Goal: Task Accomplishment & Management: Use online tool/utility

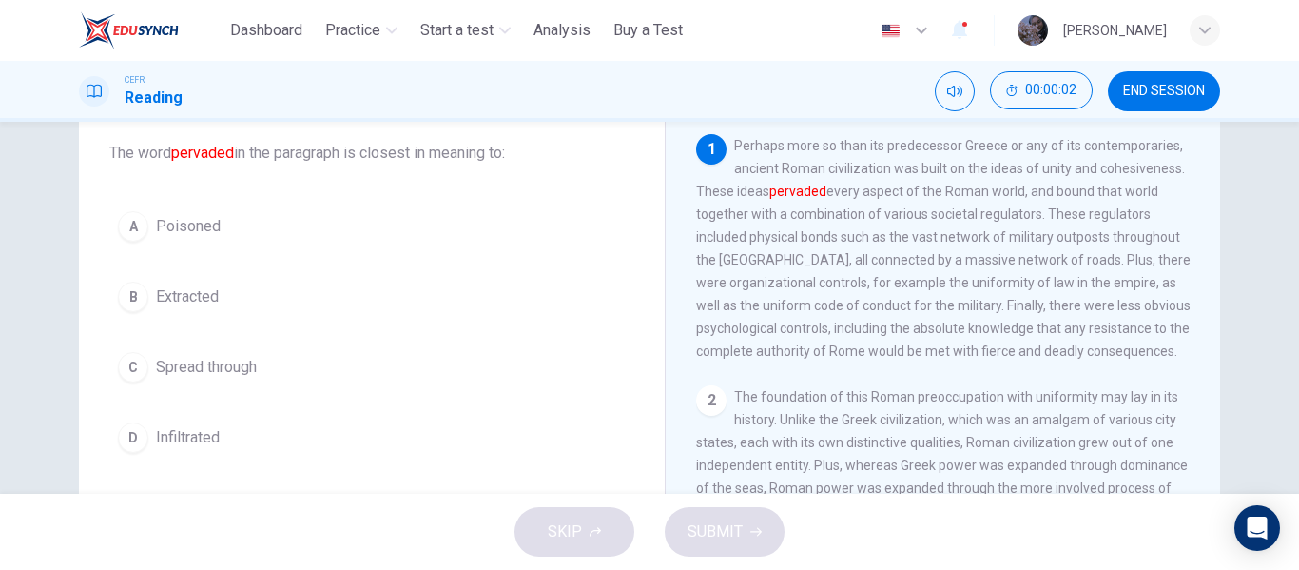
scroll to position [110, 0]
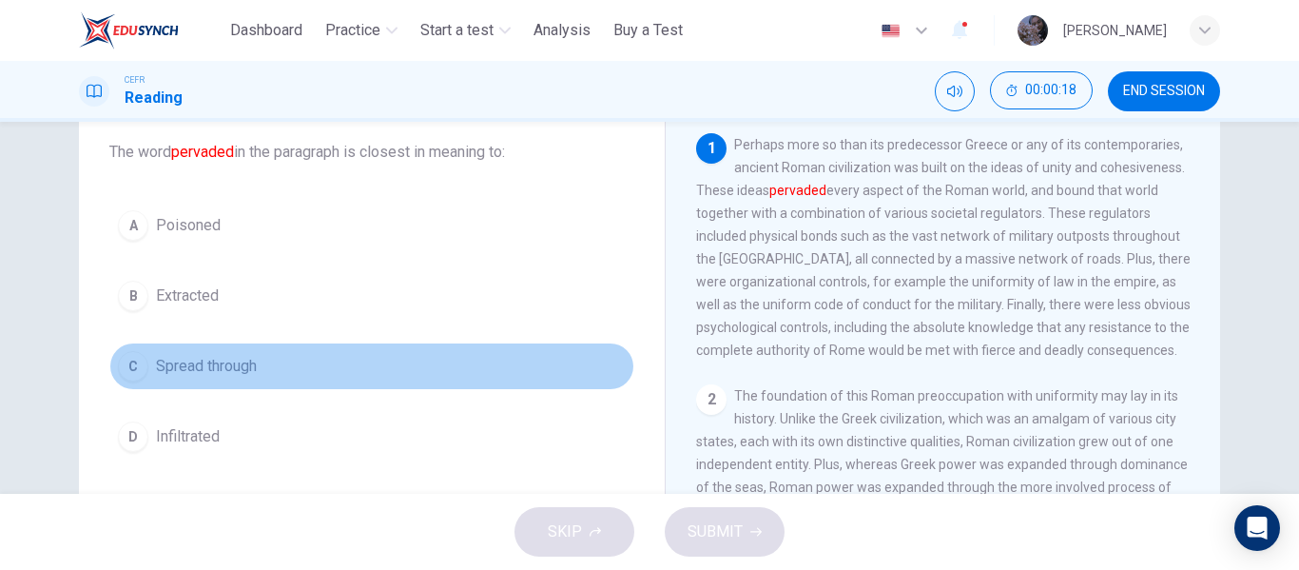
click at [205, 373] on span "Spread through" at bounding box center [206, 366] width 101 height 23
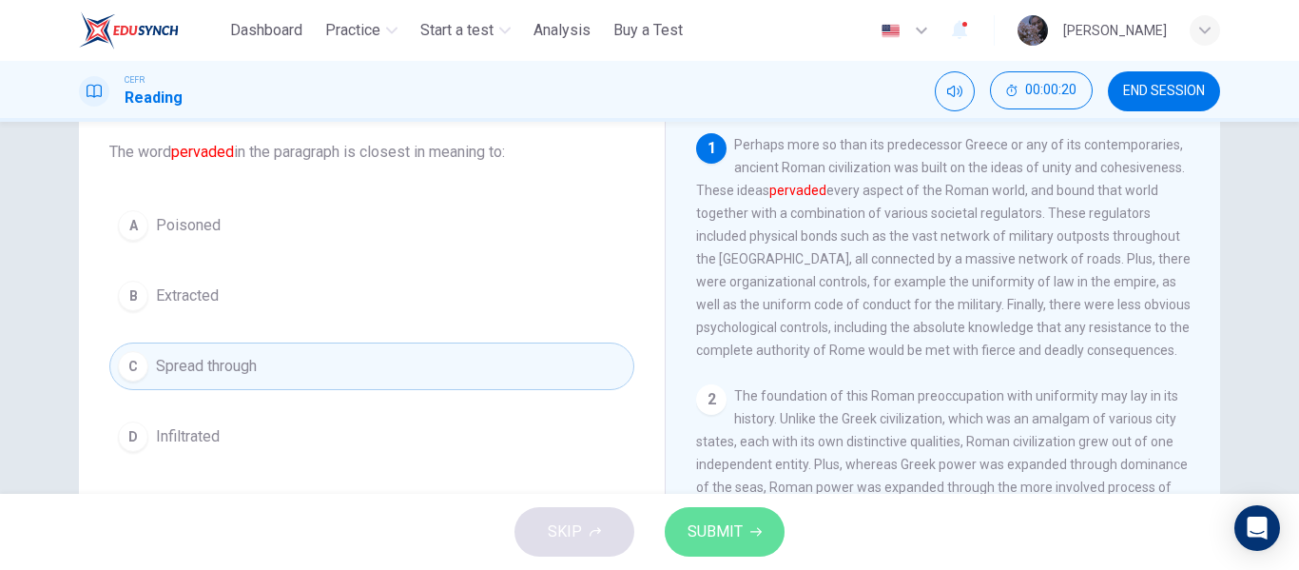
click at [732, 534] on span "SUBMIT" at bounding box center [715, 531] width 55 height 27
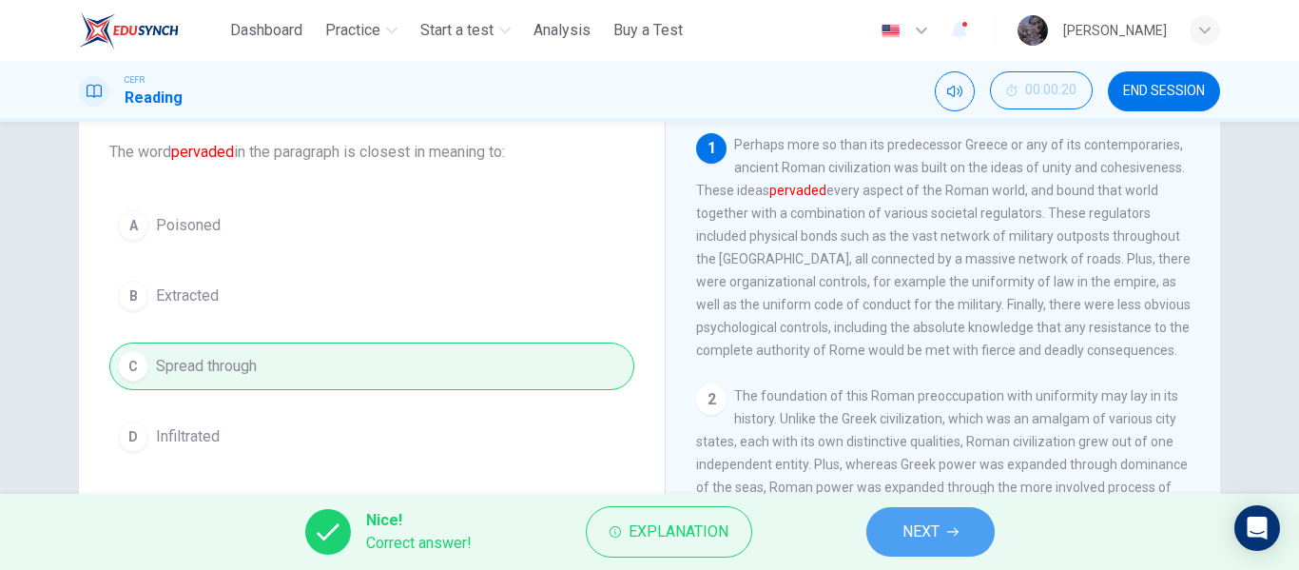
click at [932, 540] on span "NEXT" at bounding box center [921, 531] width 37 height 27
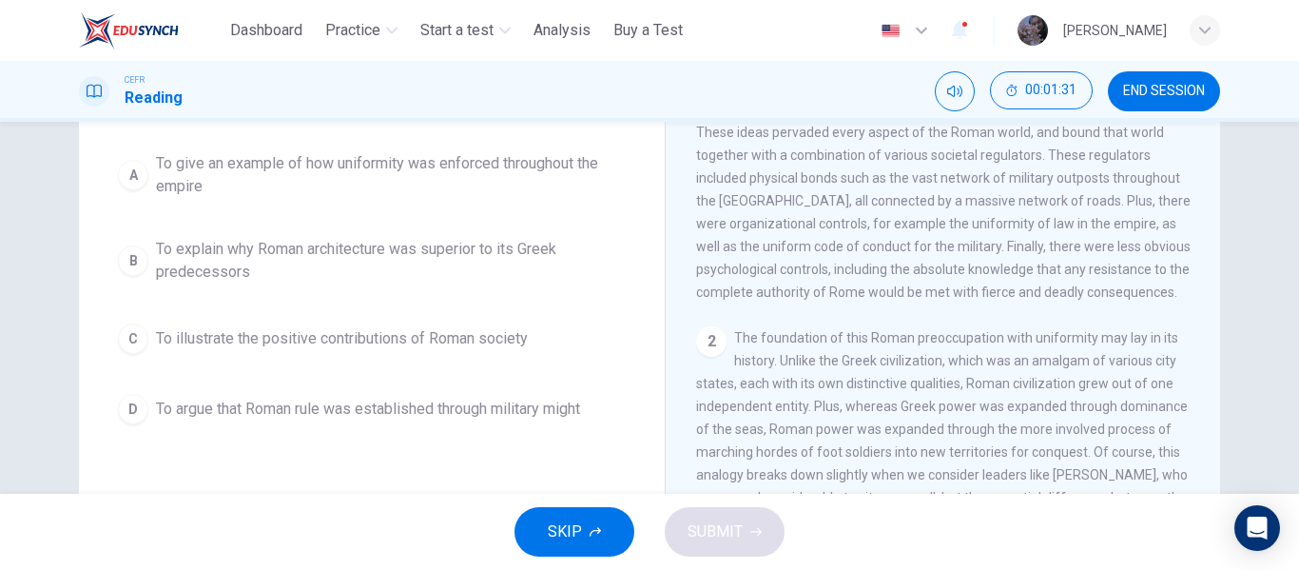
scroll to position [169, 0]
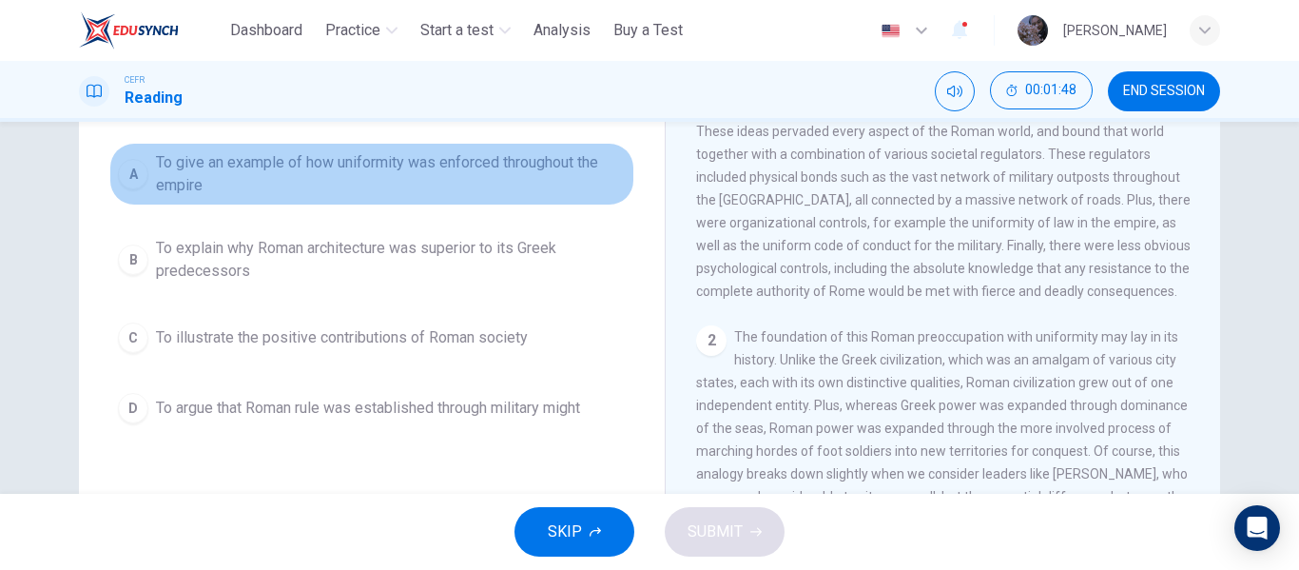
click at [582, 181] on span "To give an example of how uniformity was enforced throughout the empire" at bounding box center [391, 174] width 470 height 46
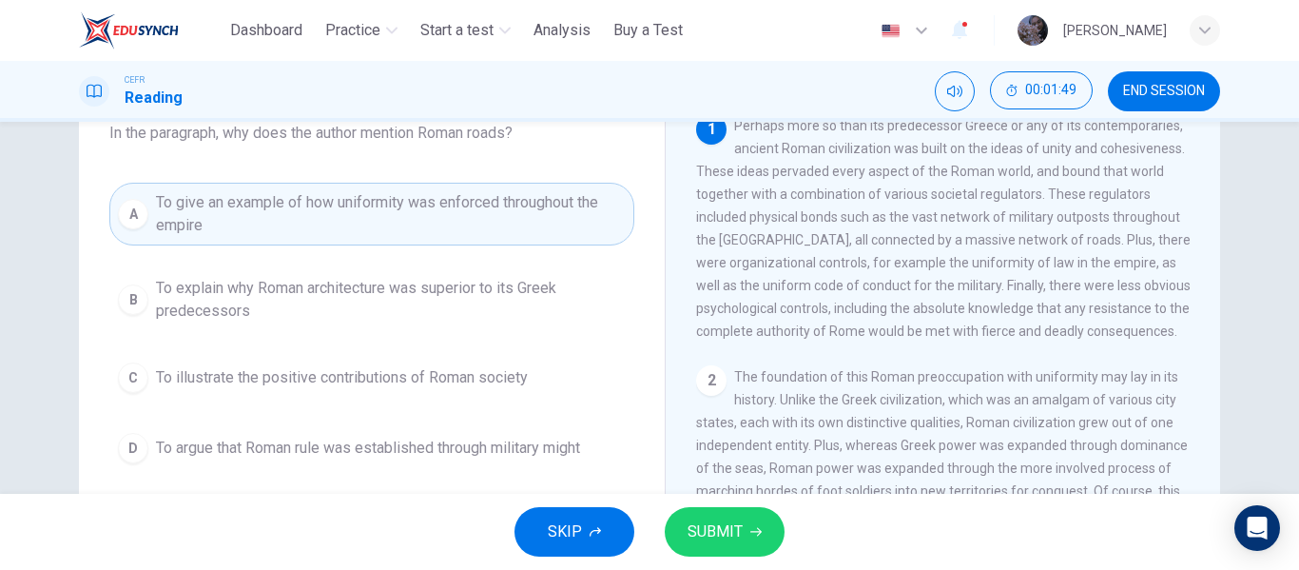
scroll to position [124, 0]
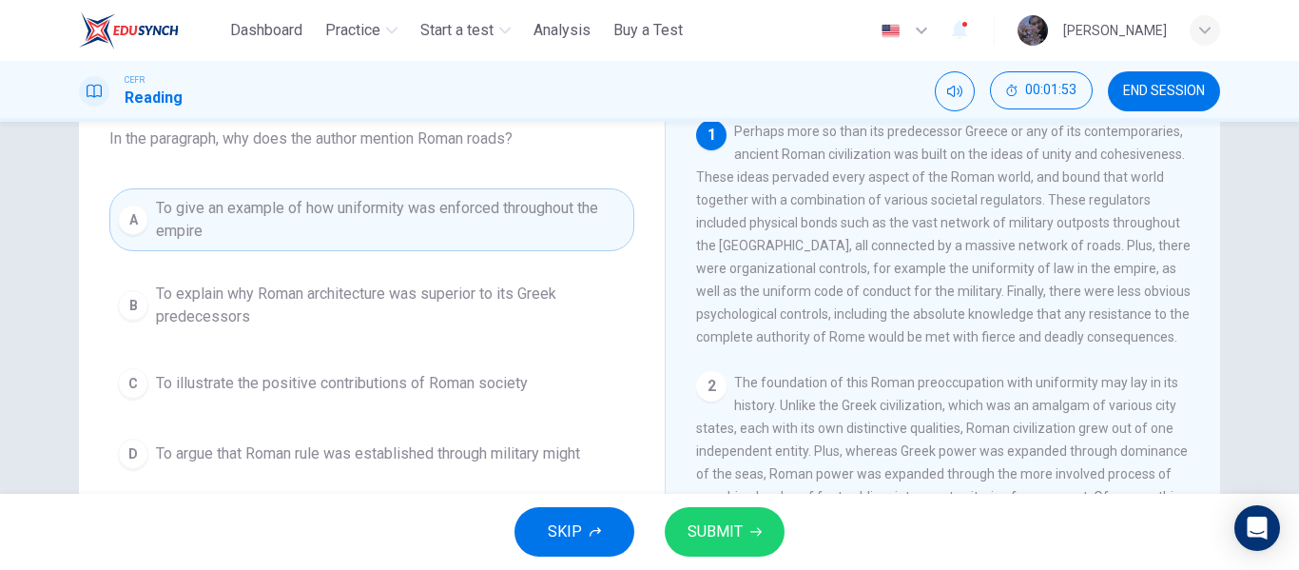
click at [504, 337] on div "A To give an example of how uniformity was enforced throughout the empire B To …" at bounding box center [371, 332] width 525 height 289
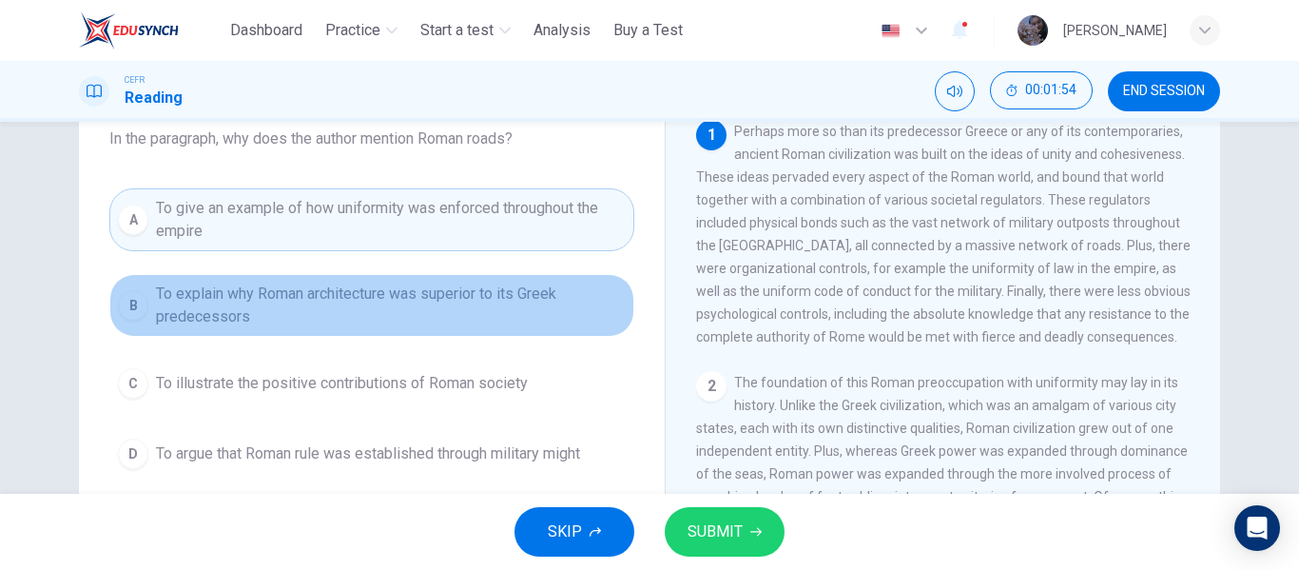
click at [504, 319] on span "To explain why Roman architecture was superior to its Greek predecessors" at bounding box center [391, 305] width 470 height 46
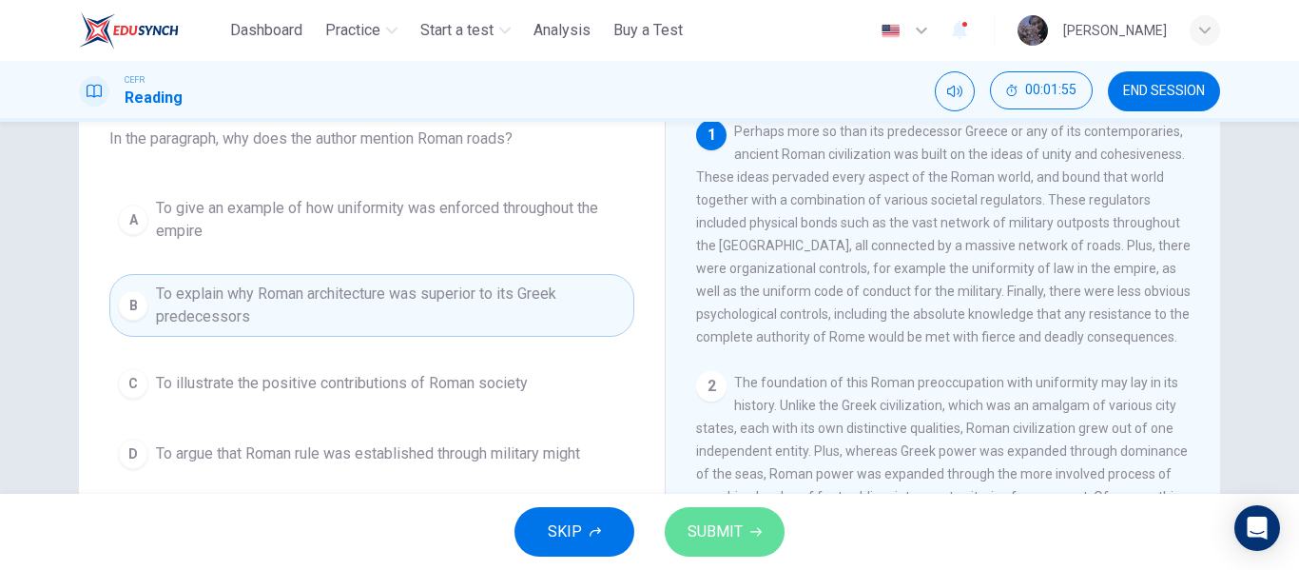
click at [739, 531] on span "SUBMIT" at bounding box center [715, 531] width 55 height 27
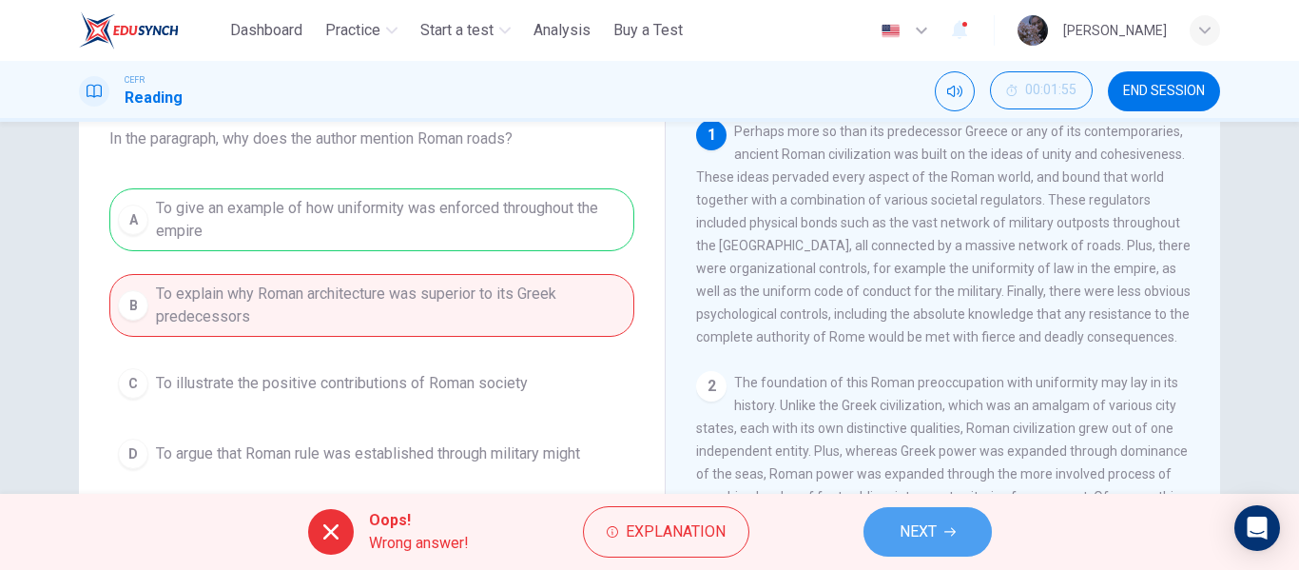
click at [887, 514] on button "NEXT" at bounding box center [928, 531] width 128 height 49
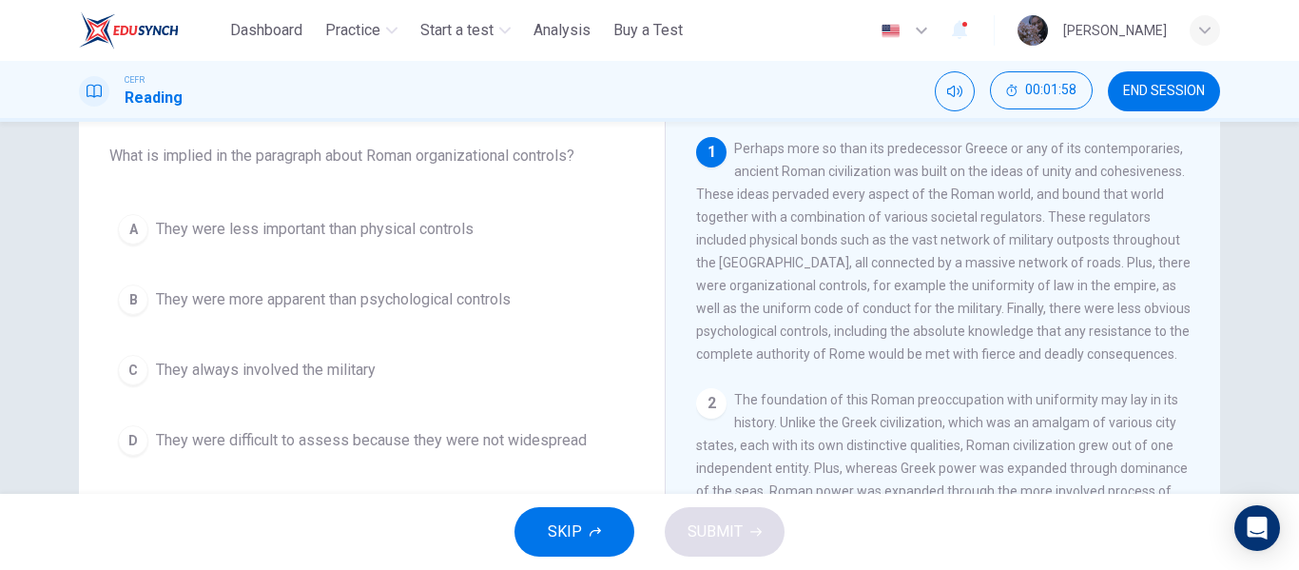
scroll to position [107, 0]
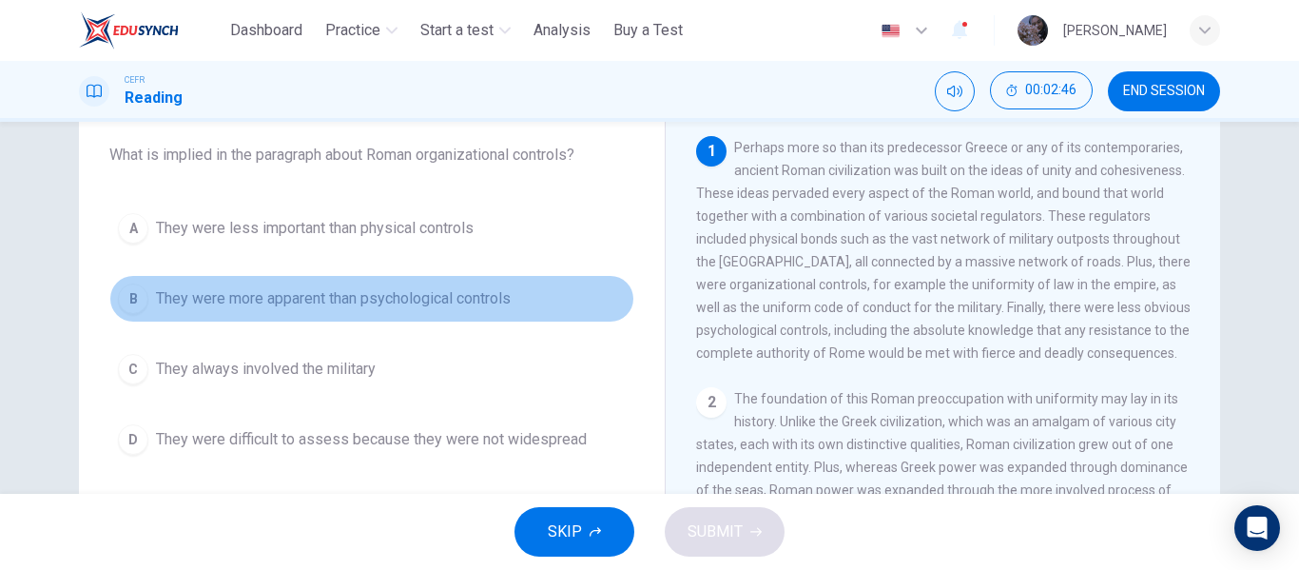
click at [357, 313] on button "B They were more apparent than psychological controls" at bounding box center [371, 299] width 525 height 48
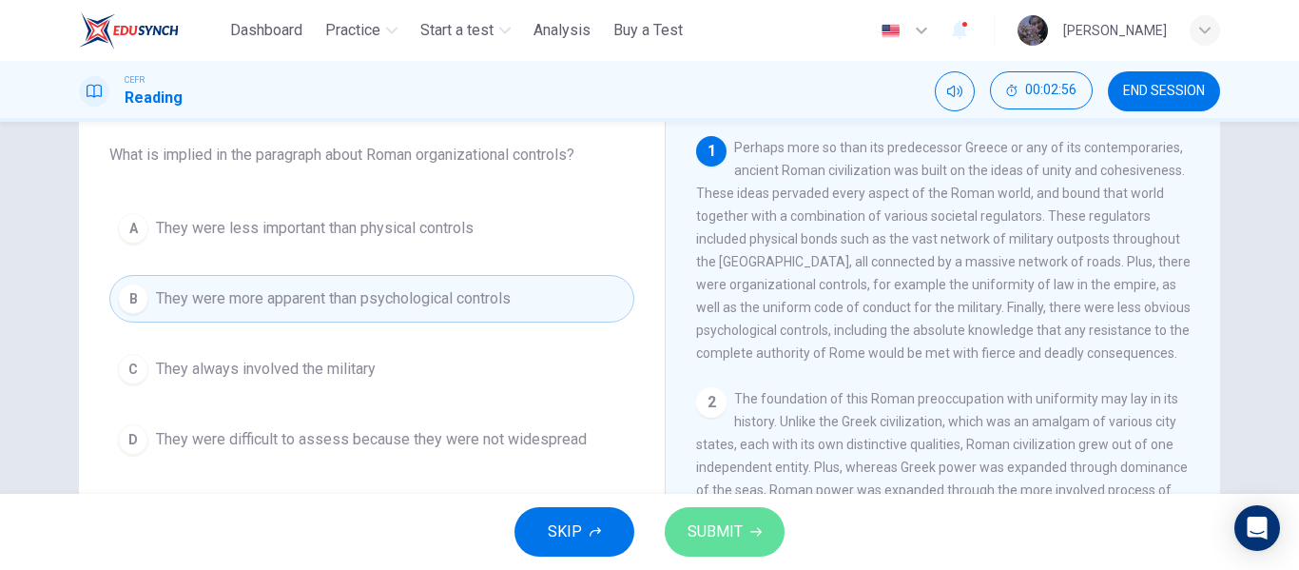
click at [735, 527] on span "SUBMIT" at bounding box center [715, 531] width 55 height 27
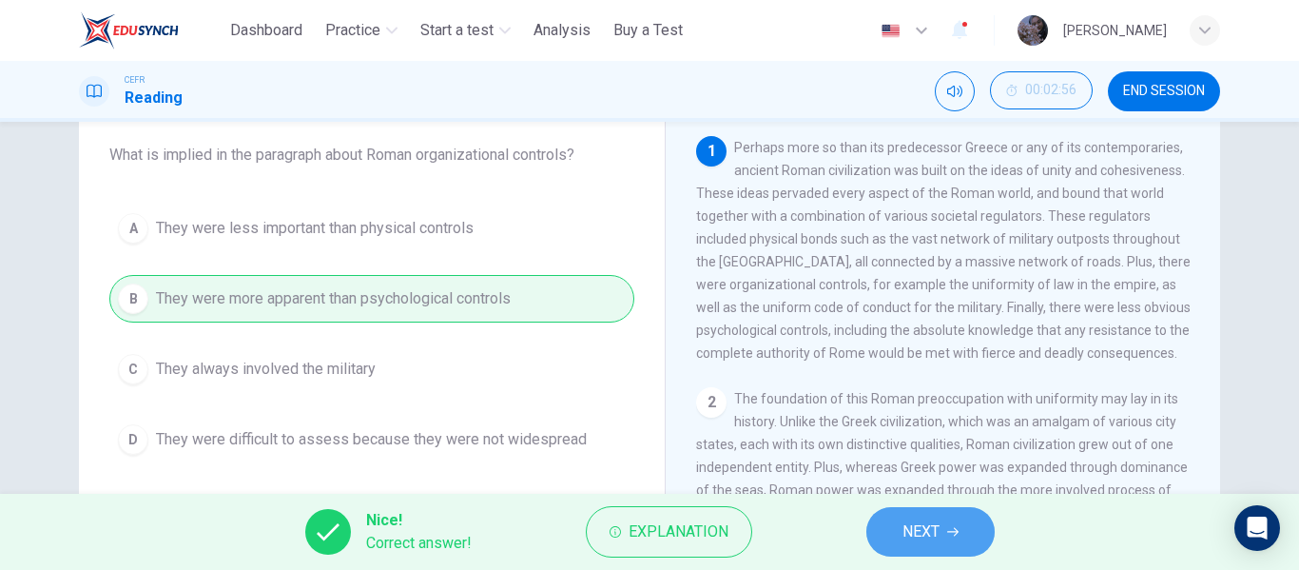
click at [914, 537] on span "NEXT" at bounding box center [921, 531] width 37 height 27
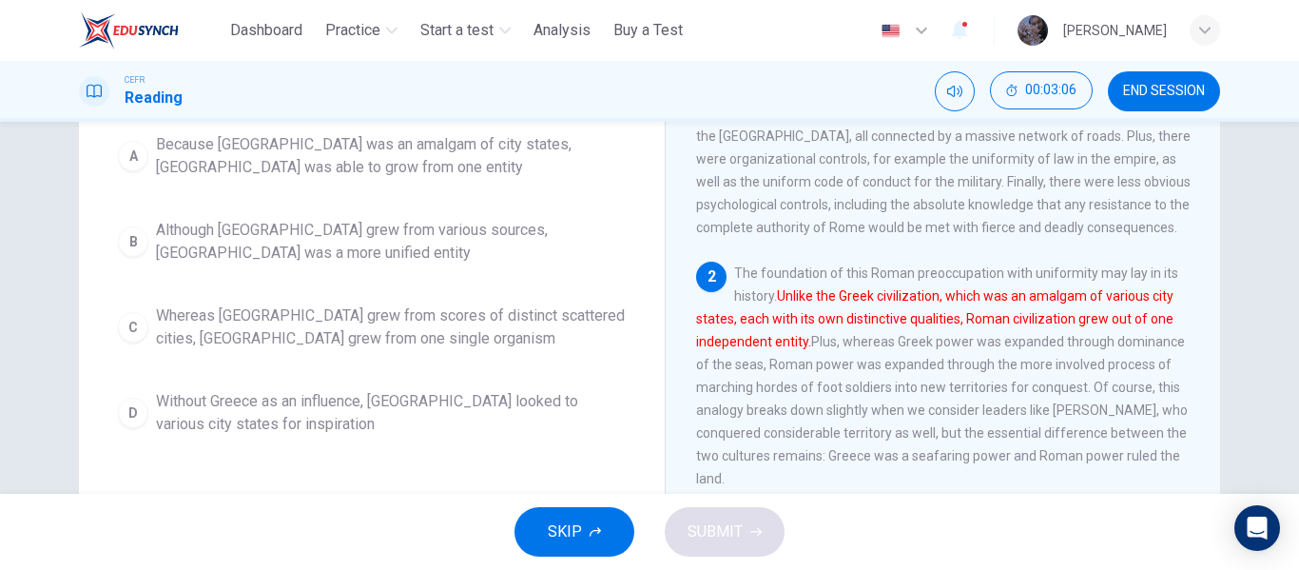
scroll to position [234, 0]
click at [402, 322] on span "Whereas Greece grew from scores of distinct scattered cities, Rome grew from on…" at bounding box center [391, 326] width 470 height 46
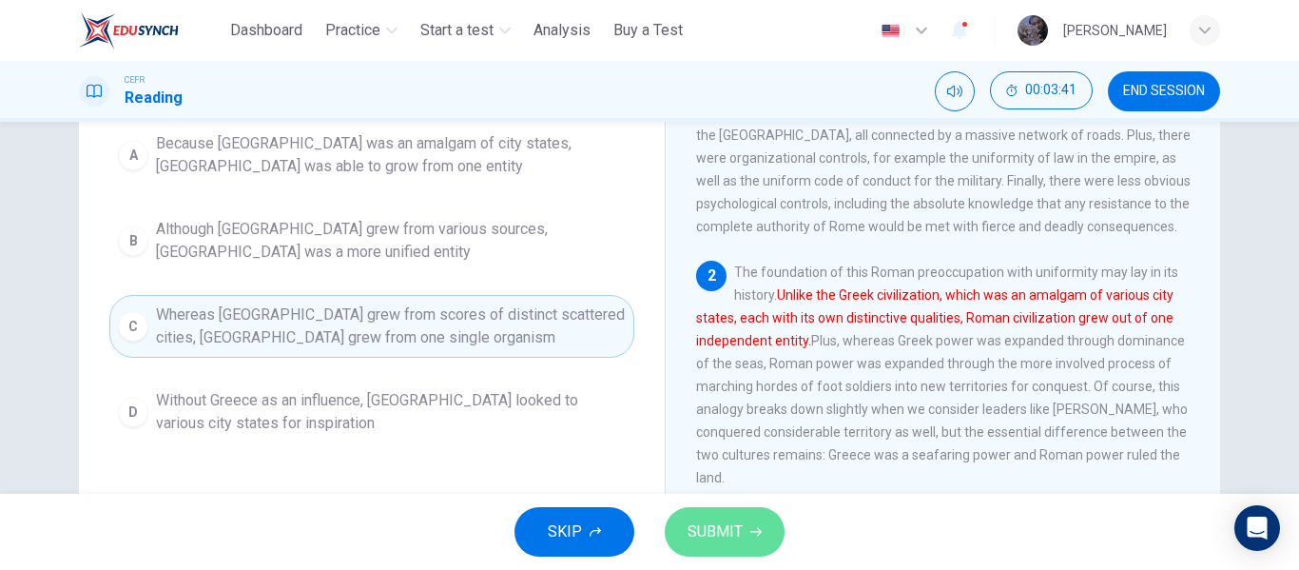
click at [737, 550] on button "SUBMIT" at bounding box center [725, 531] width 120 height 49
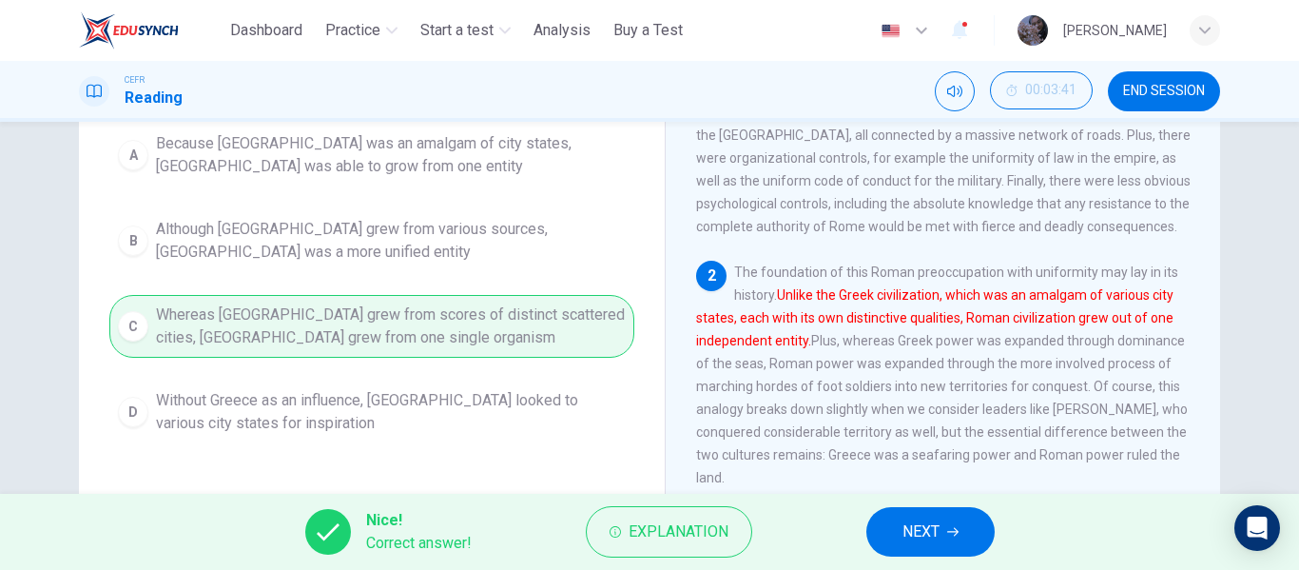
click at [943, 531] on button "NEXT" at bounding box center [930, 531] width 128 height 49
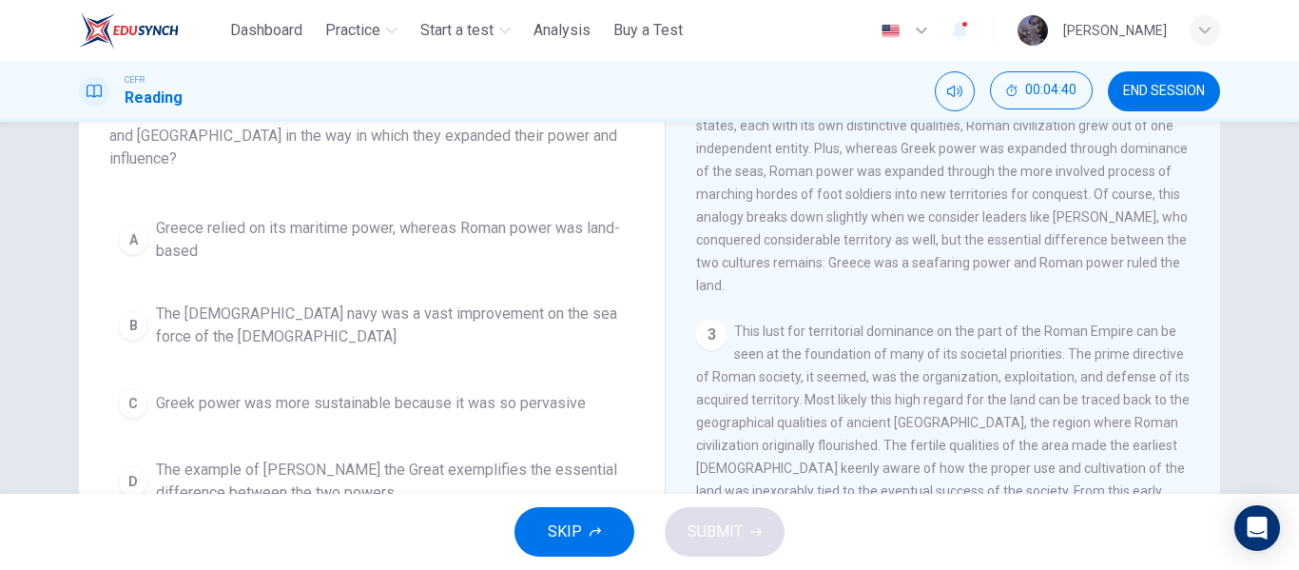
scroll to position [149, 0]
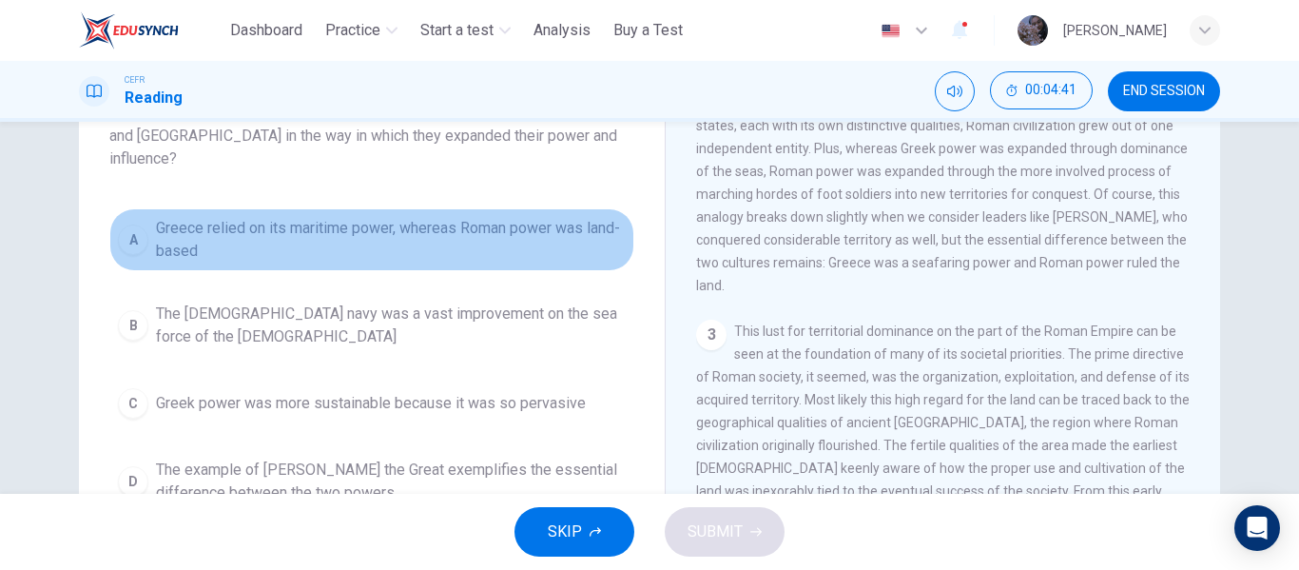
click at [545, 218] on span "Greece relied on its maritime power, whereas Roman power was land-based" at bounding box center [391, 240] width 470 height 46
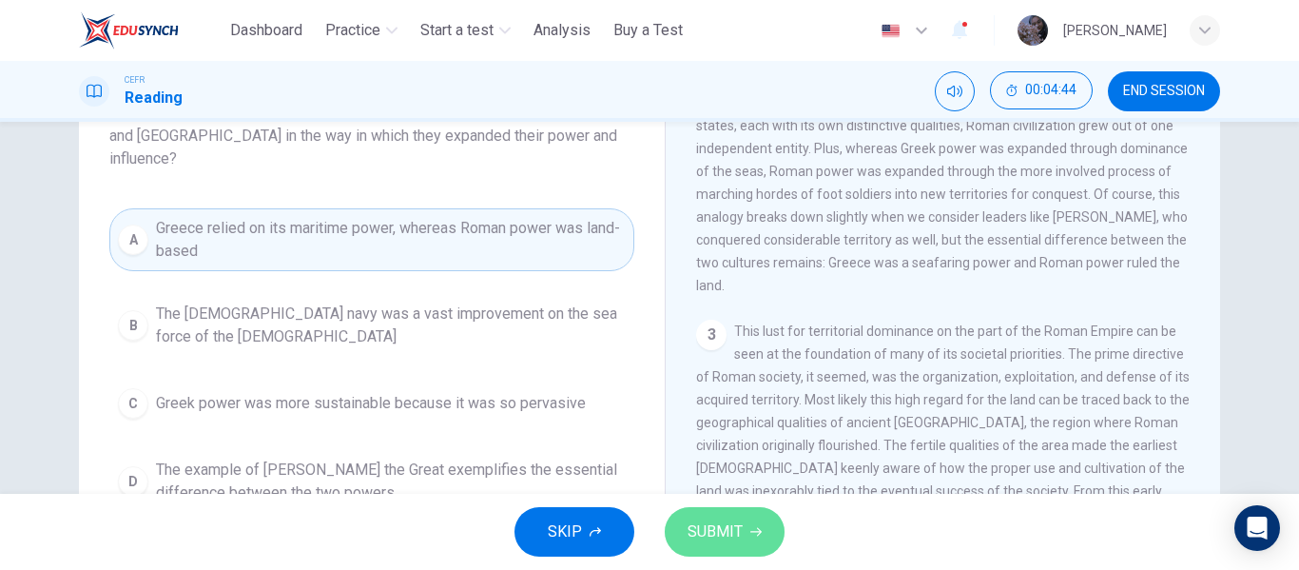
click at [686, 522] on button "SUBMIT" at bounding box center [725, 531] width 120 height 49
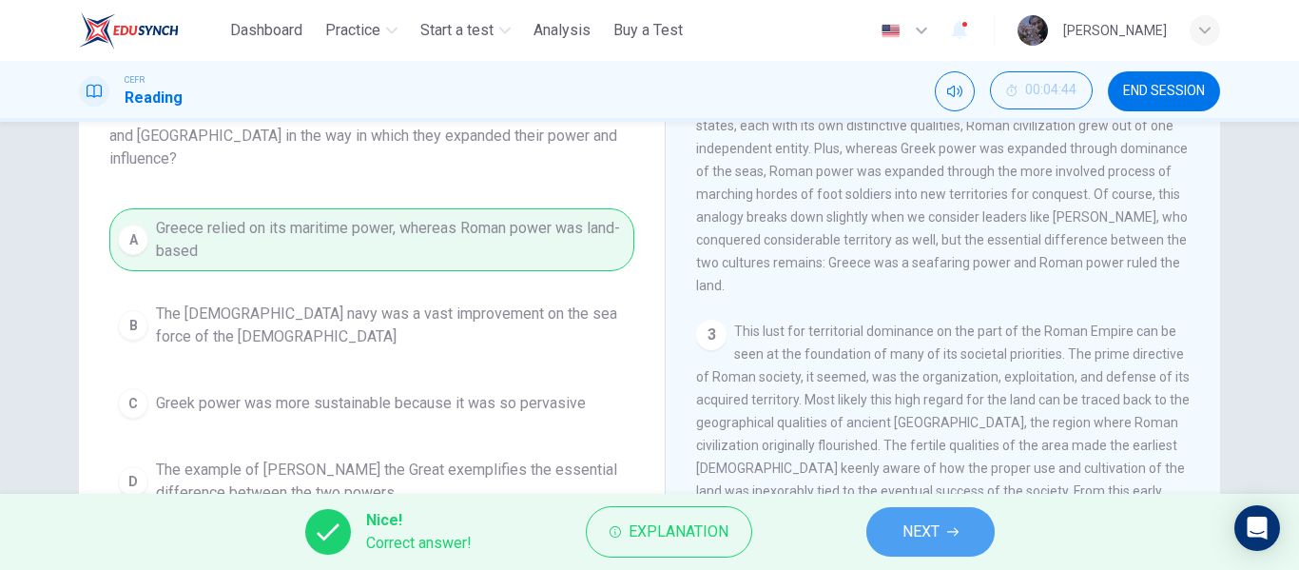
click at [940, 535] on span "NEXT" at bounding box center [921, 531] width 37 height 27
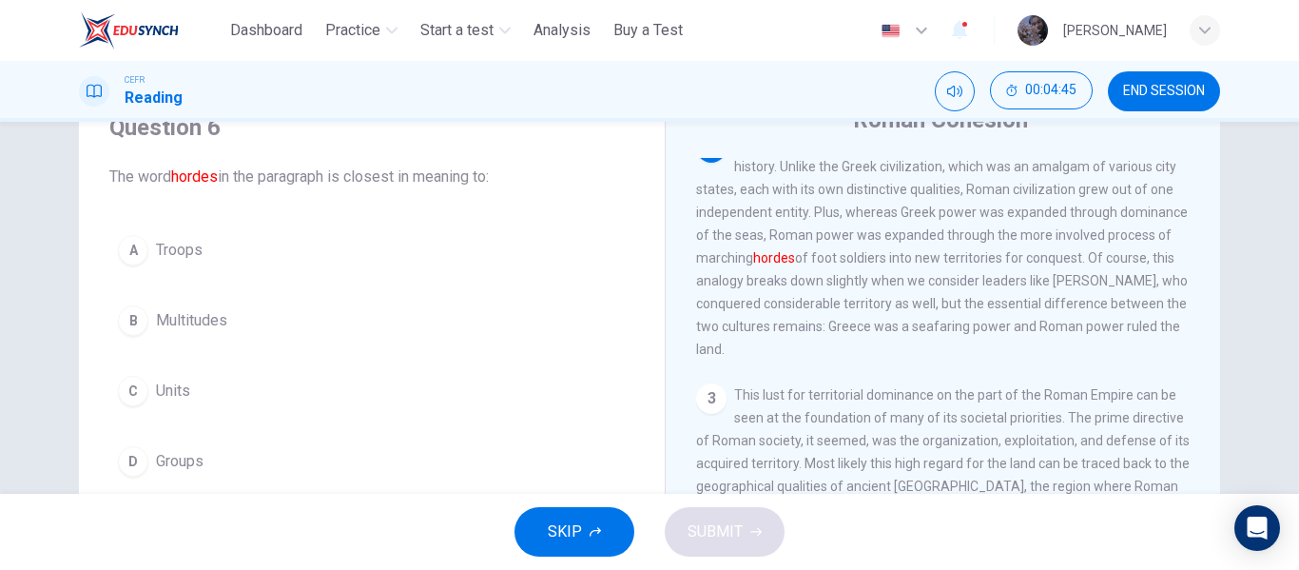
scroll to position [82, 0]
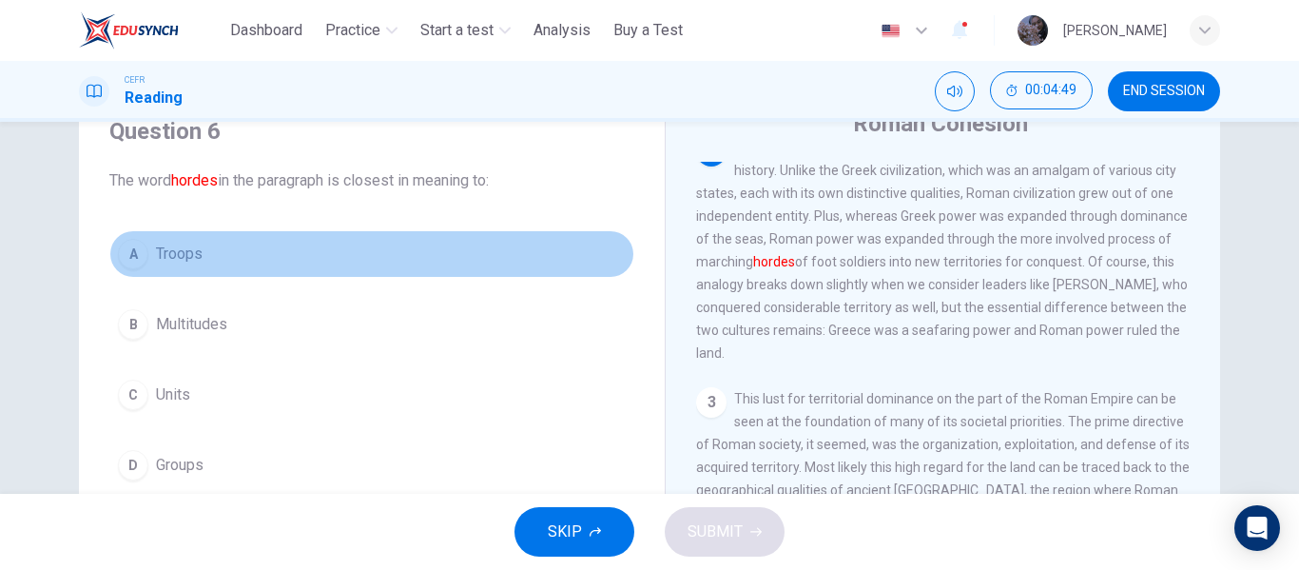
click at [234, 254] on button "A Troops" at bounding box center [371, 254] width 525 height 48
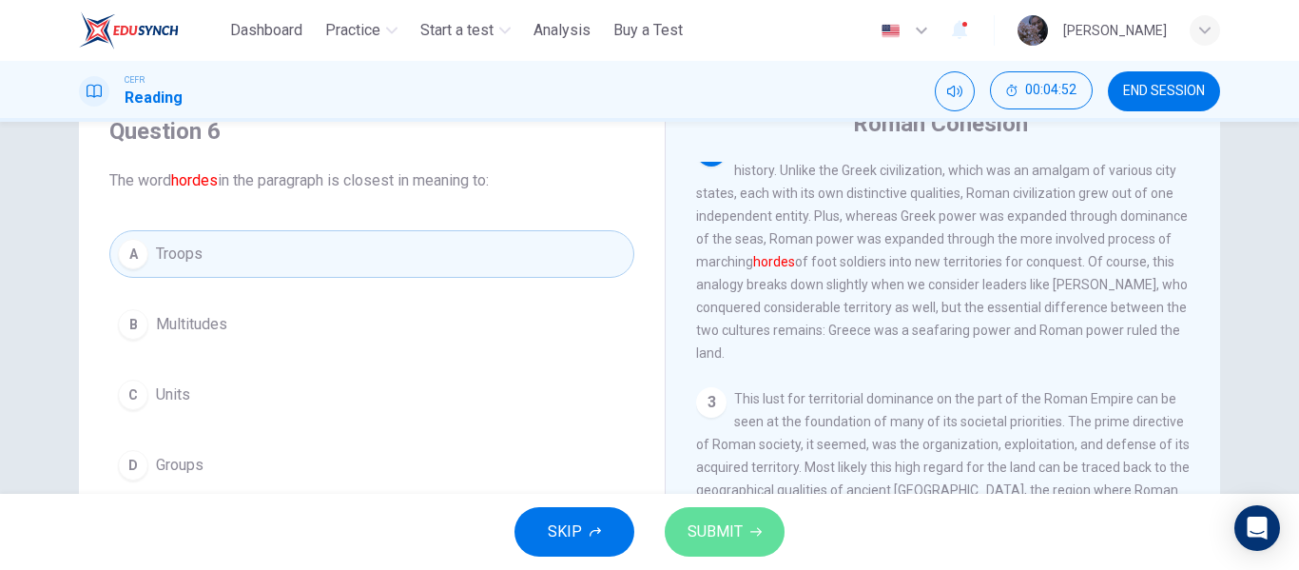
click at [747, 519] on button "SUBMIT" at bounding box center [725, 531] width 120 height 49
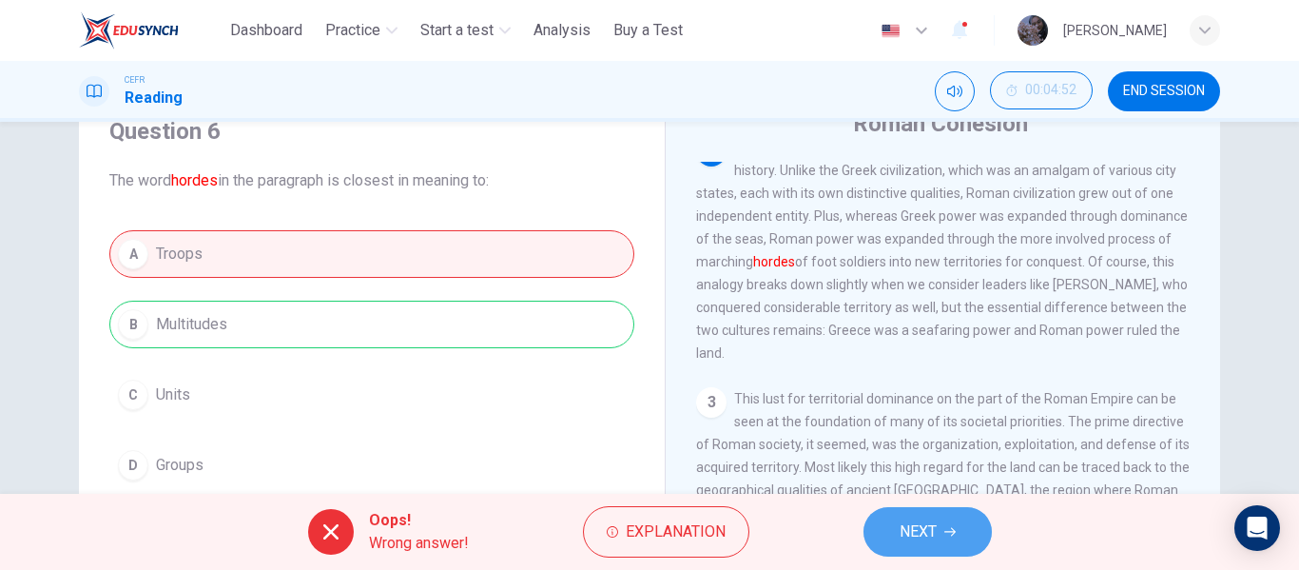
click at [925, 526] on span "NEXT" at bounding box center [918, 531] width 37 height 27
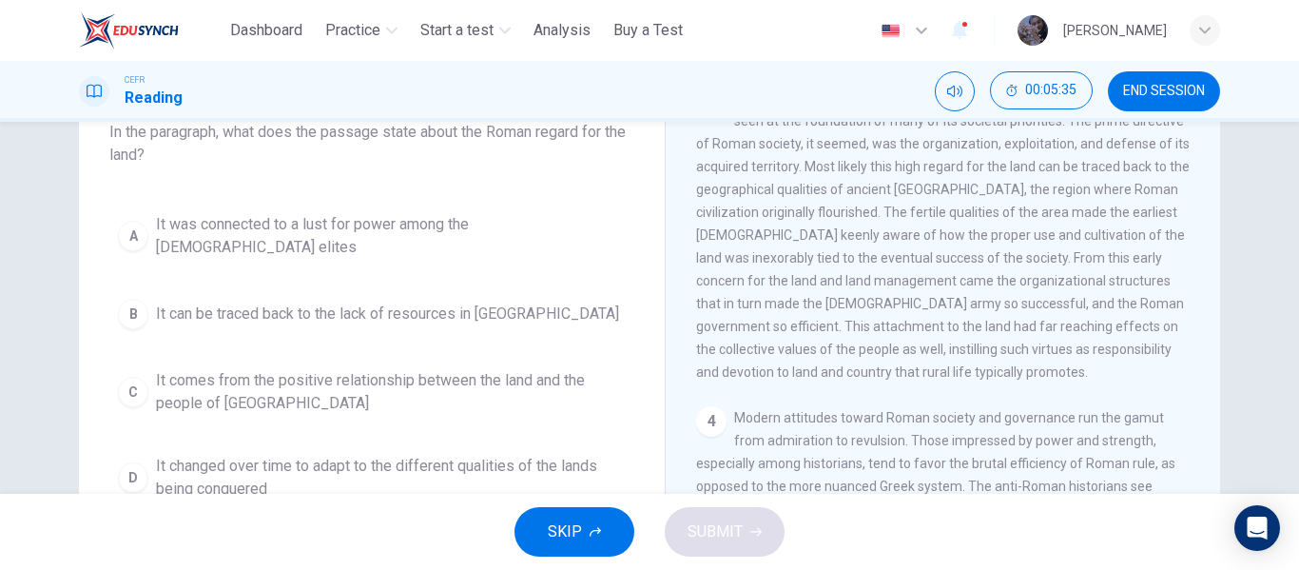
scroll to position [531, 0]
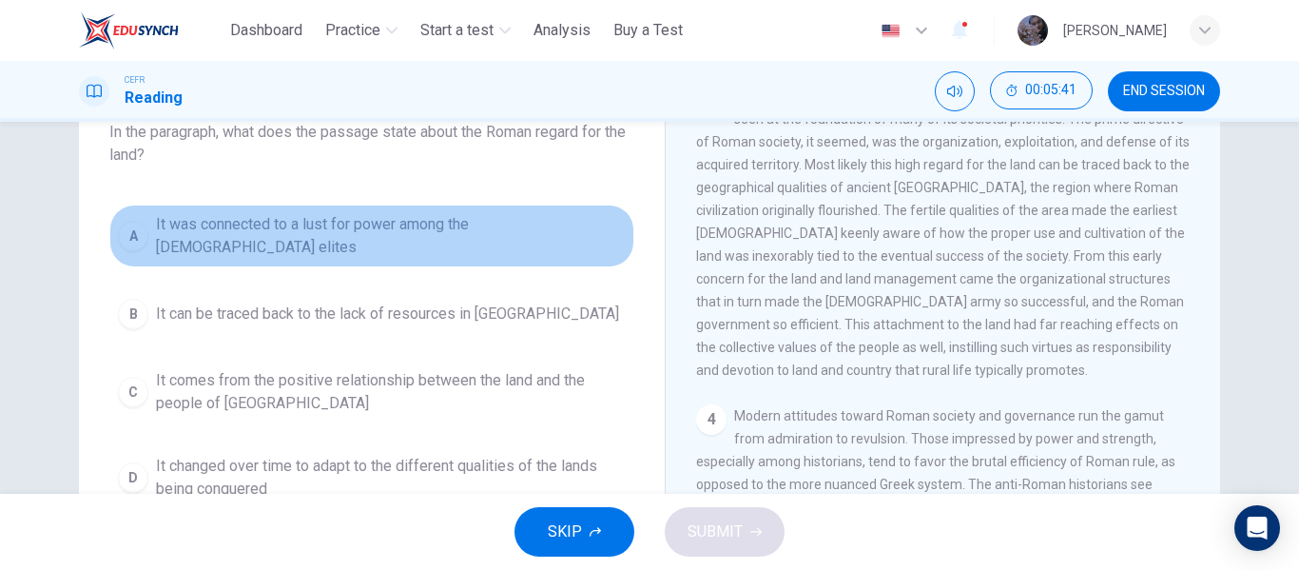
click at [487, 230] on span "It was connected to a lust for power among the Roman elites" at bounding box center [391, 236] width 470 height 46
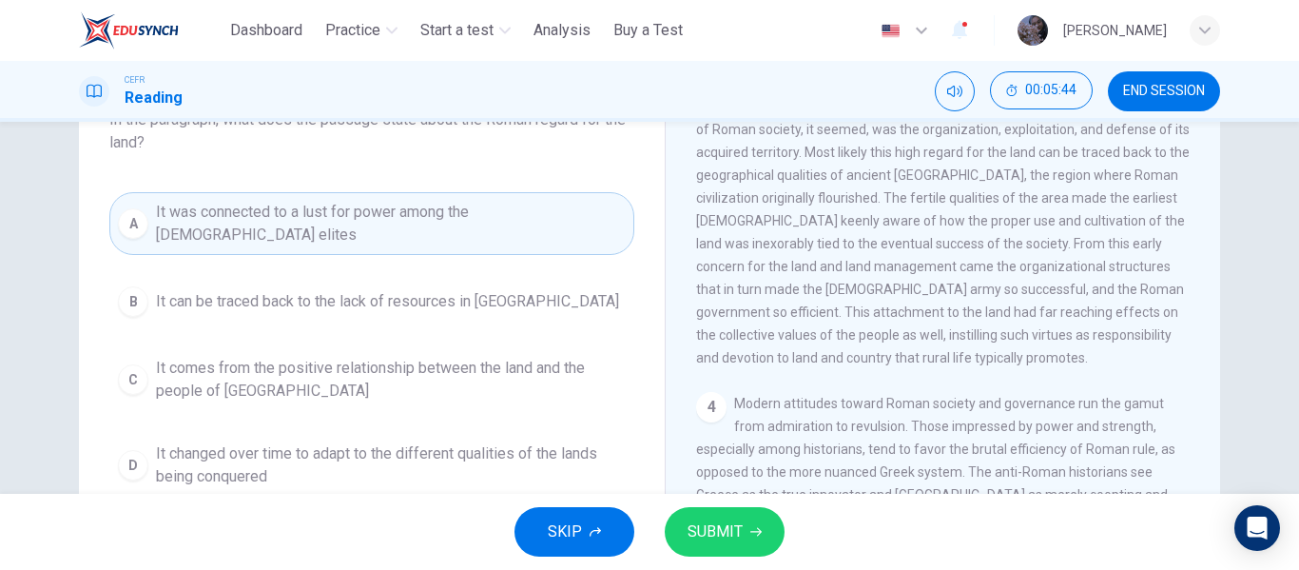
scroll to position [139, 0]
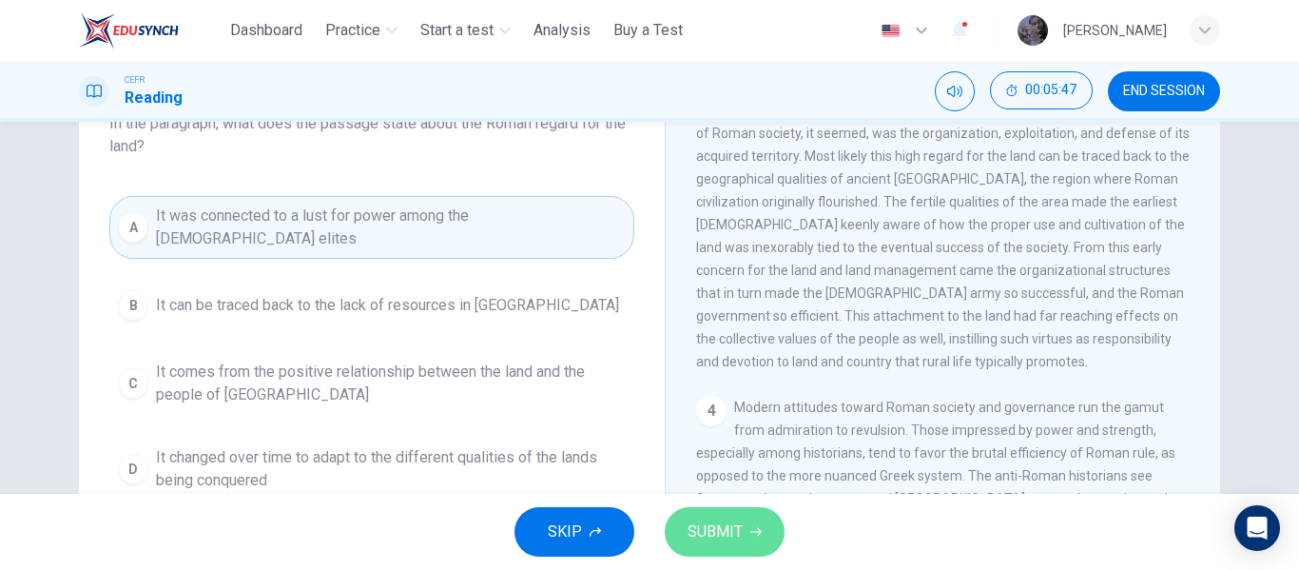
click at [739, 539] on span "SUBMIT" at bounding box center [715, 531] width 55 height 27
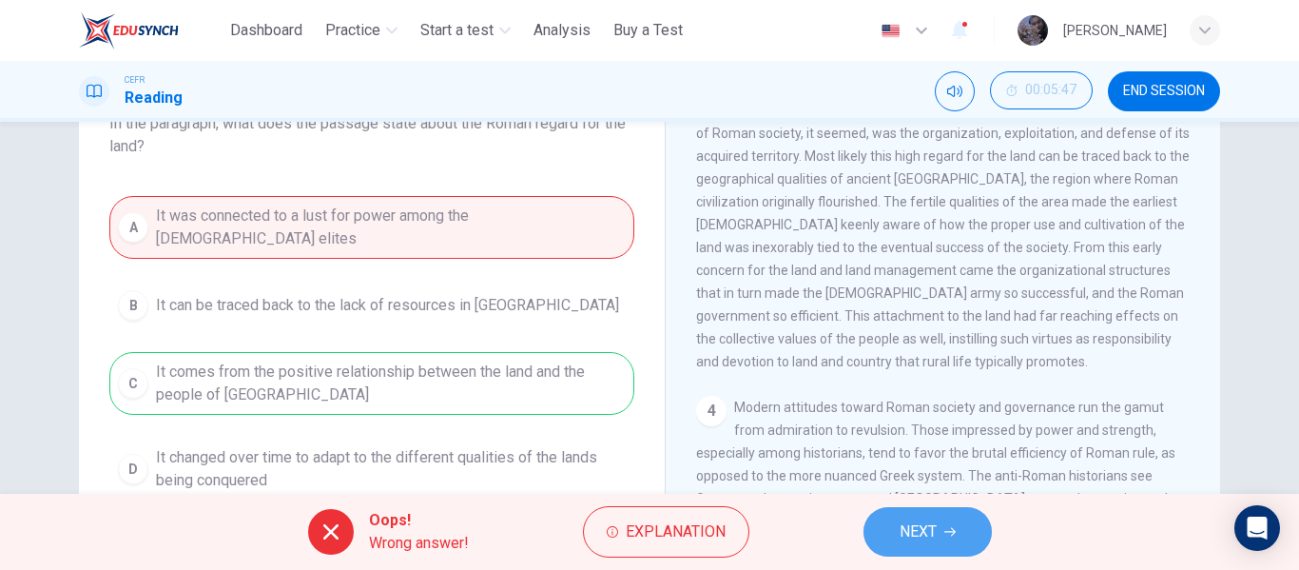
click at [916, 534] on span "NEXT" at bounding box center [918, 531] width 37 height 27
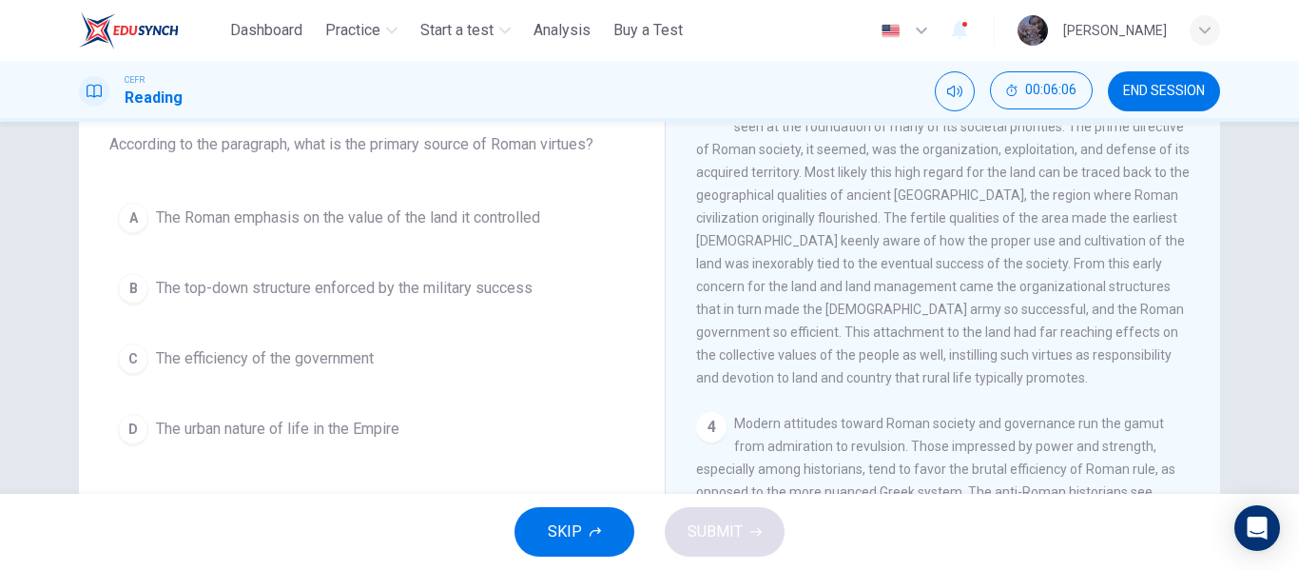
scroll to position [536, 0]
click at [1147, 104] on button "END SESSION" at bounding box center [1164, 91] width 112 height 40
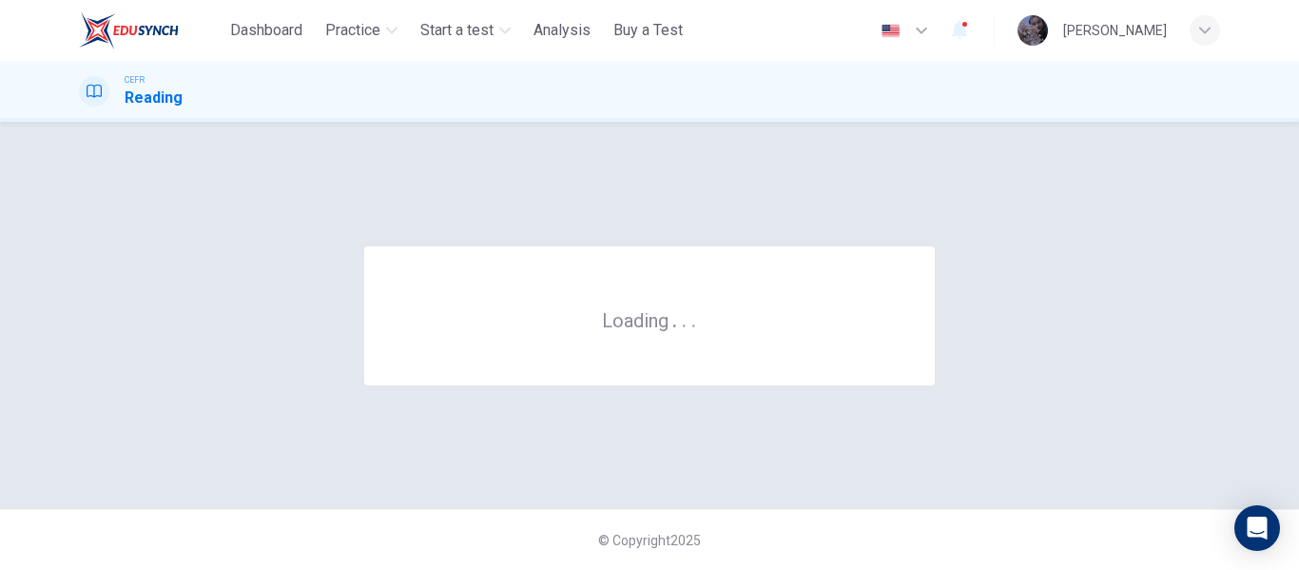
scroll to position [0, 0]
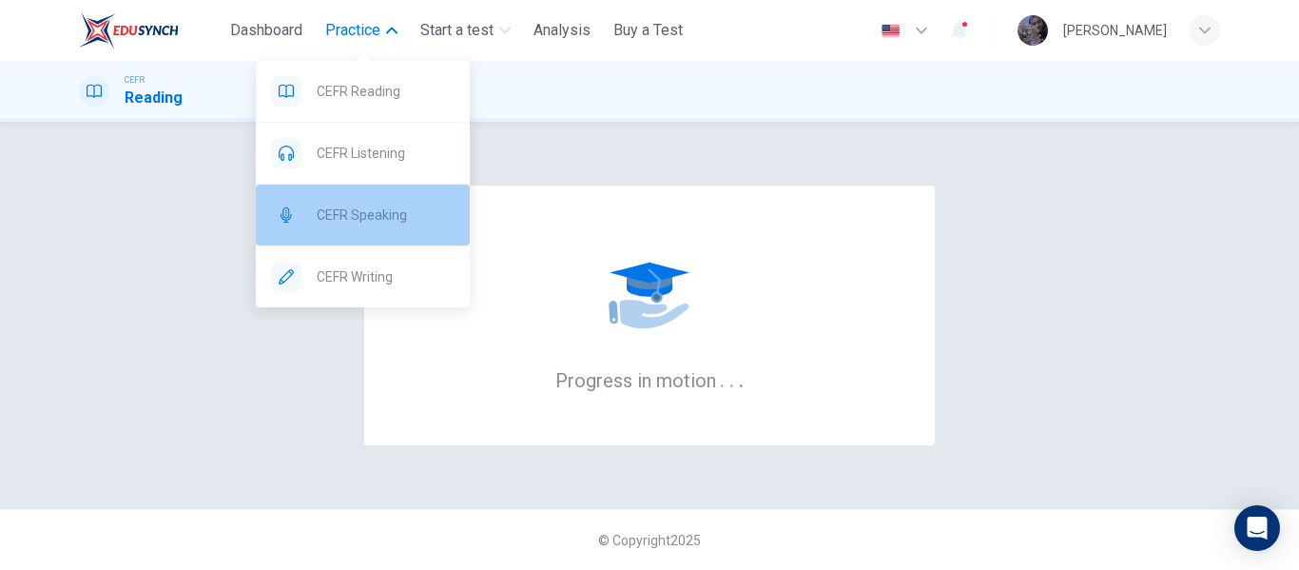
click at [404, 200] on div "CEFR Speaking" at bounding box center [363, 215] width 214 height 61
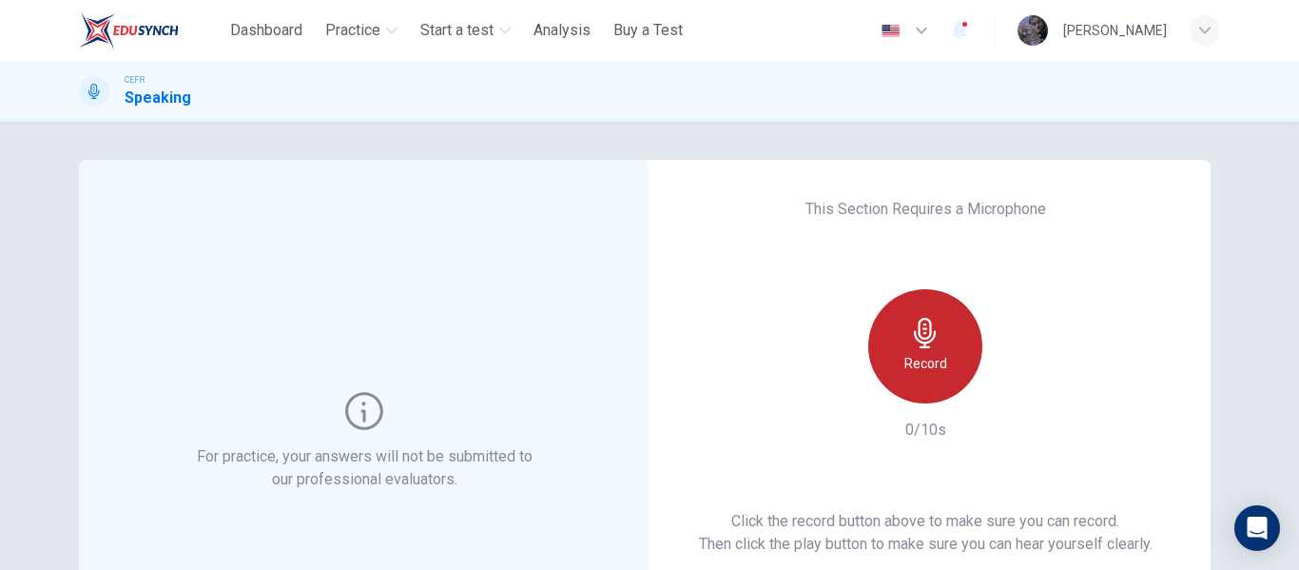
click at [954, 319] on div "Record" at bounding box center [925, 346] width 114 height 114
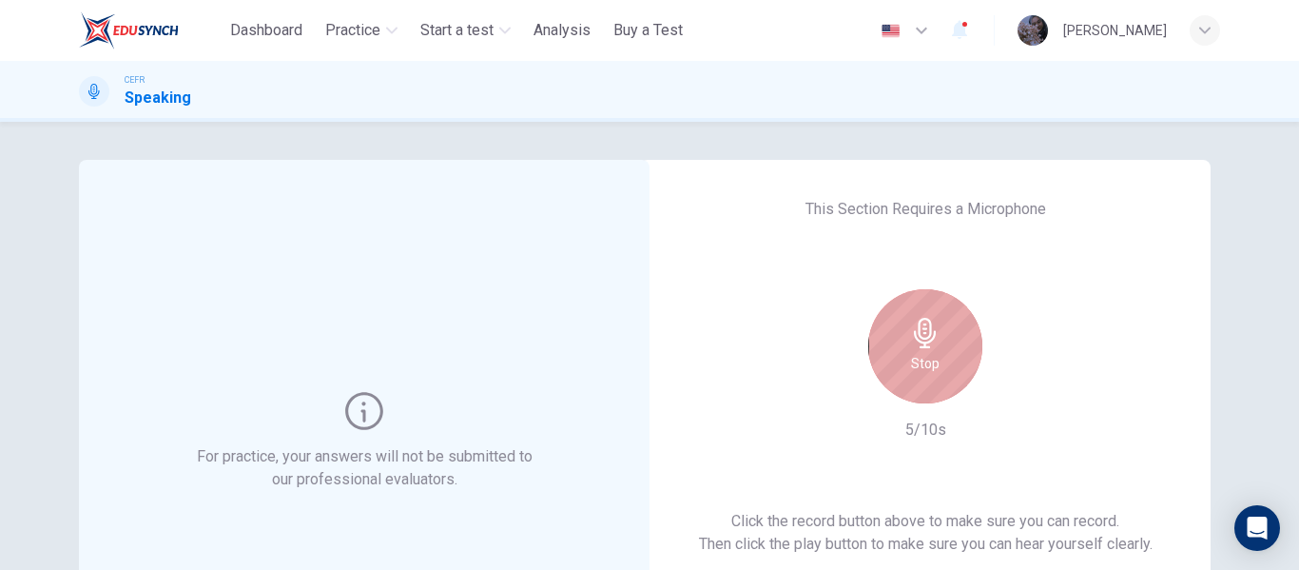
click at [954, 319] on div "Stop" at bounding box center [925, 346] width 114 height 114
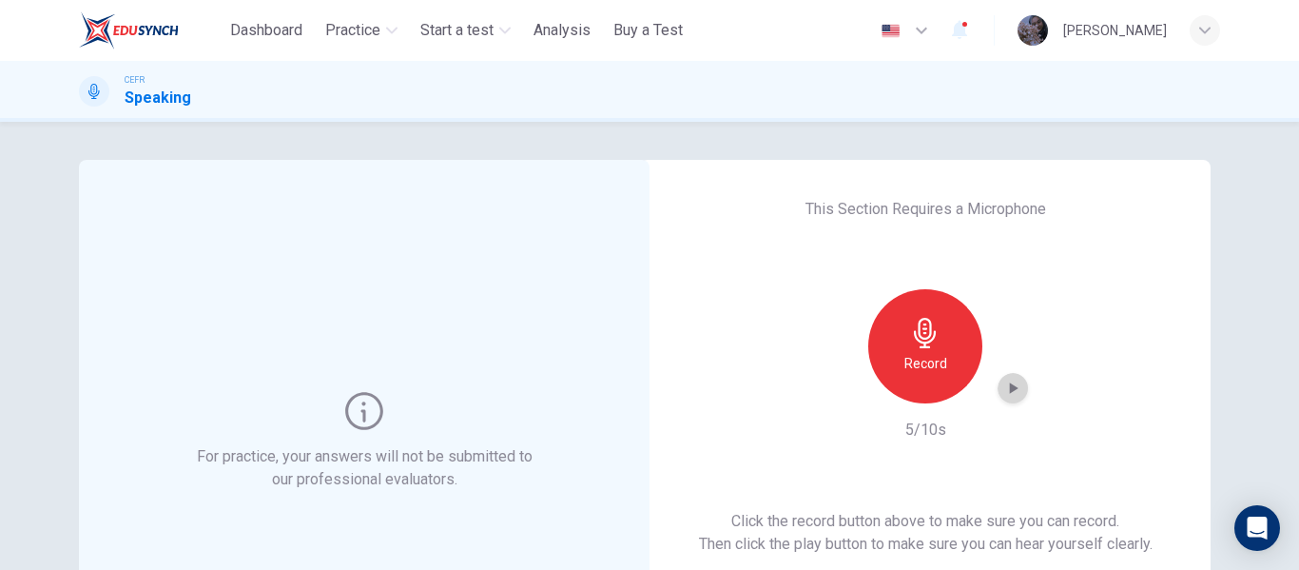
click at [1010, 379] on icon "button" at bounding box center [1012, 388] width 19 height 19
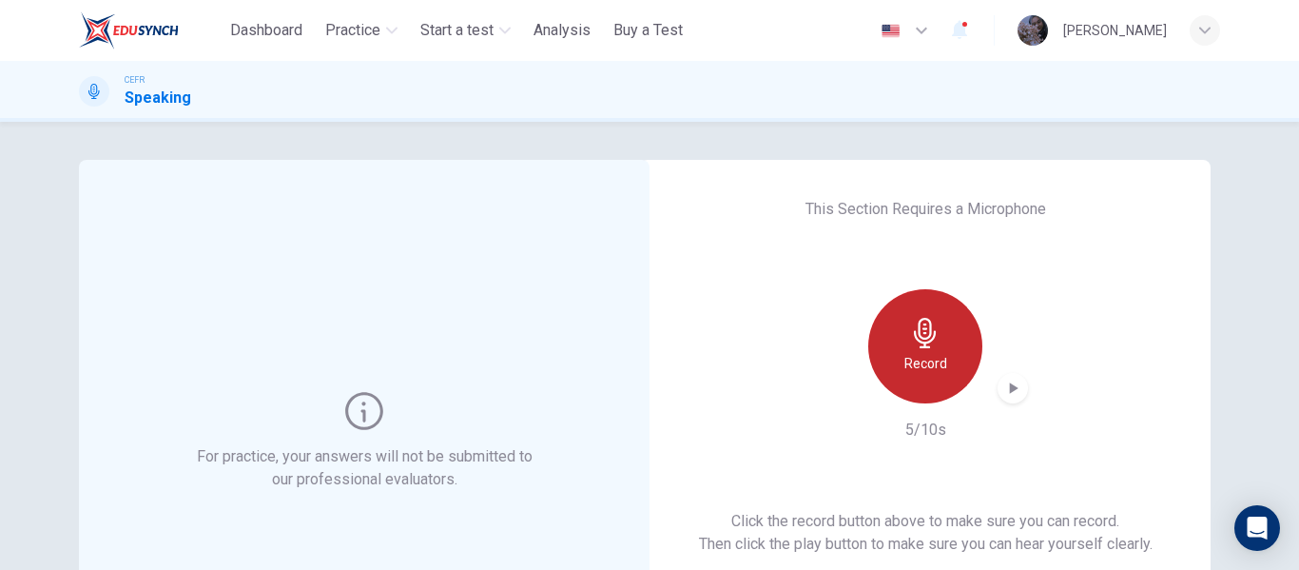
click at [916, 351] on div "Record" at bounding box center [925, 346] width 114 height 114
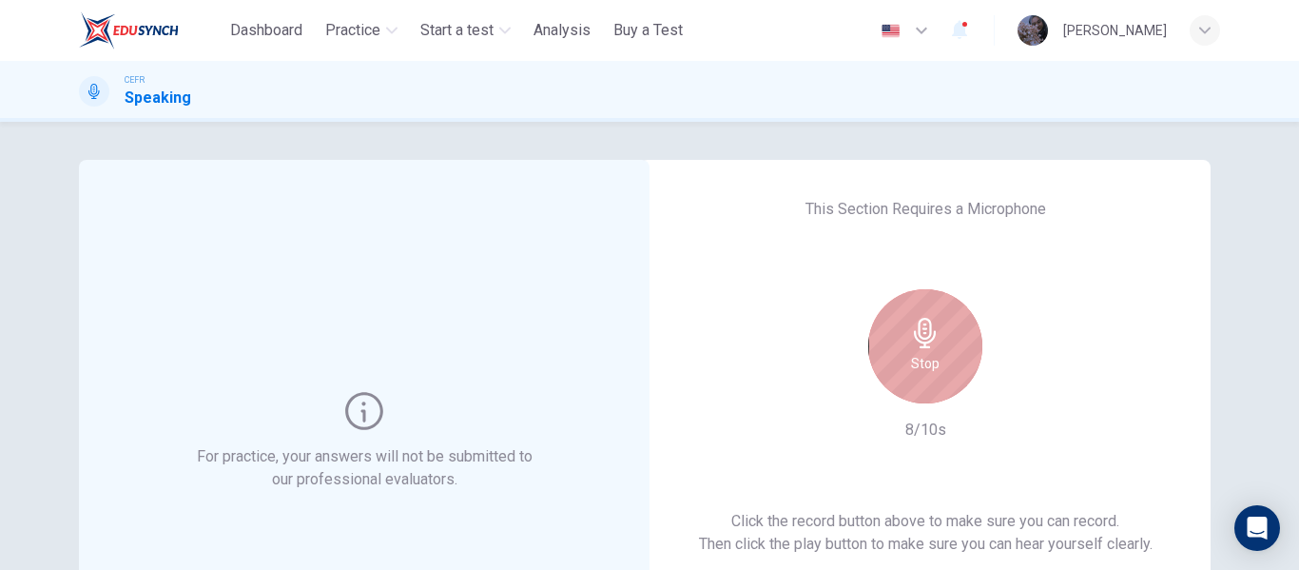
click at [916, 351] on div "Stop" at bounding box center [925, 346] width 114 height 114
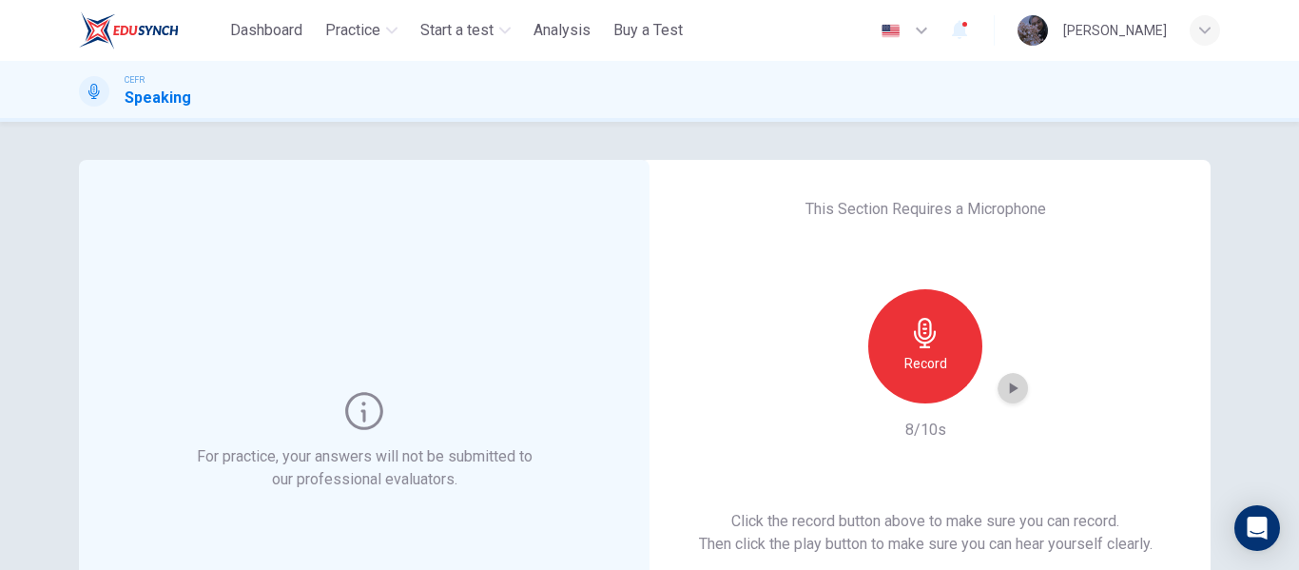
click at [1010, 387] on icon "button" at bounding box center [1014, 387] width 9 height 11
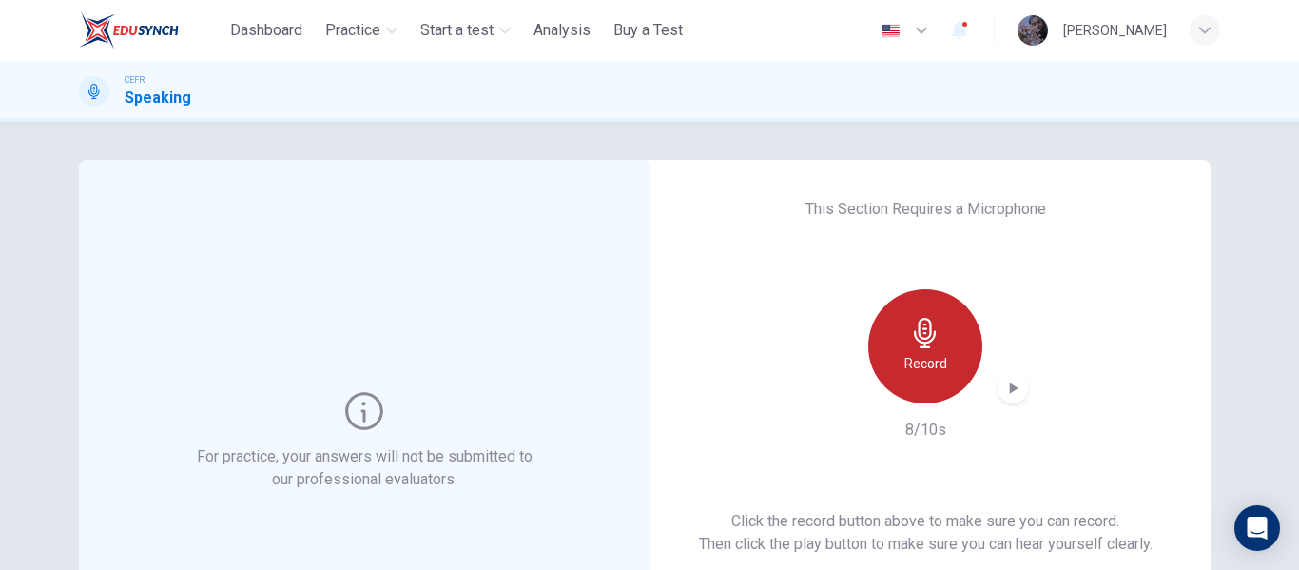
click at [925, 335] on icon "button" at bounding box center [925, 333] width 22 height 30
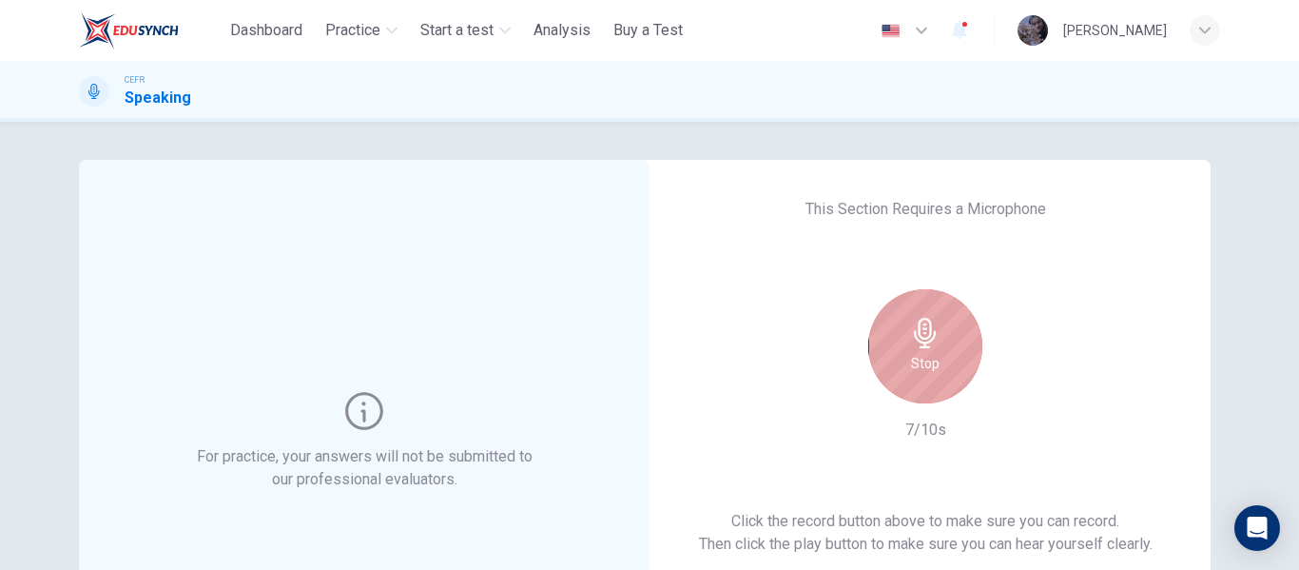
click at [925, 335] on icon "button" at bounding box center [925, 333] width 22 height 30
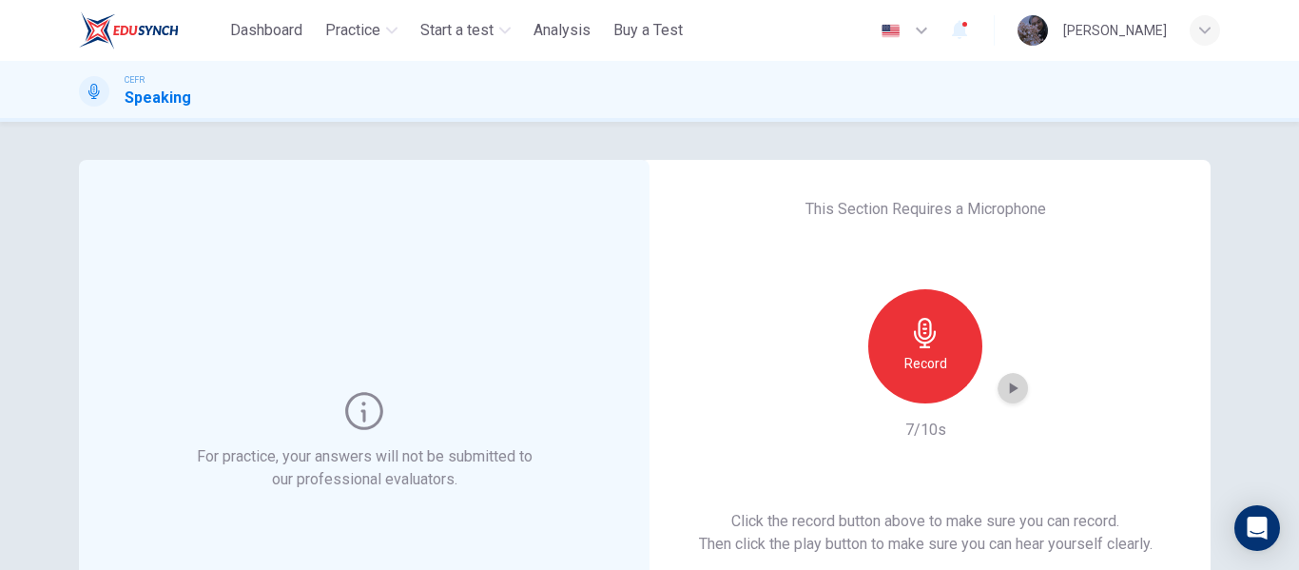
click at [1016, 382] on icon "button" at bounding box center [1012, 388] width 19 height 19
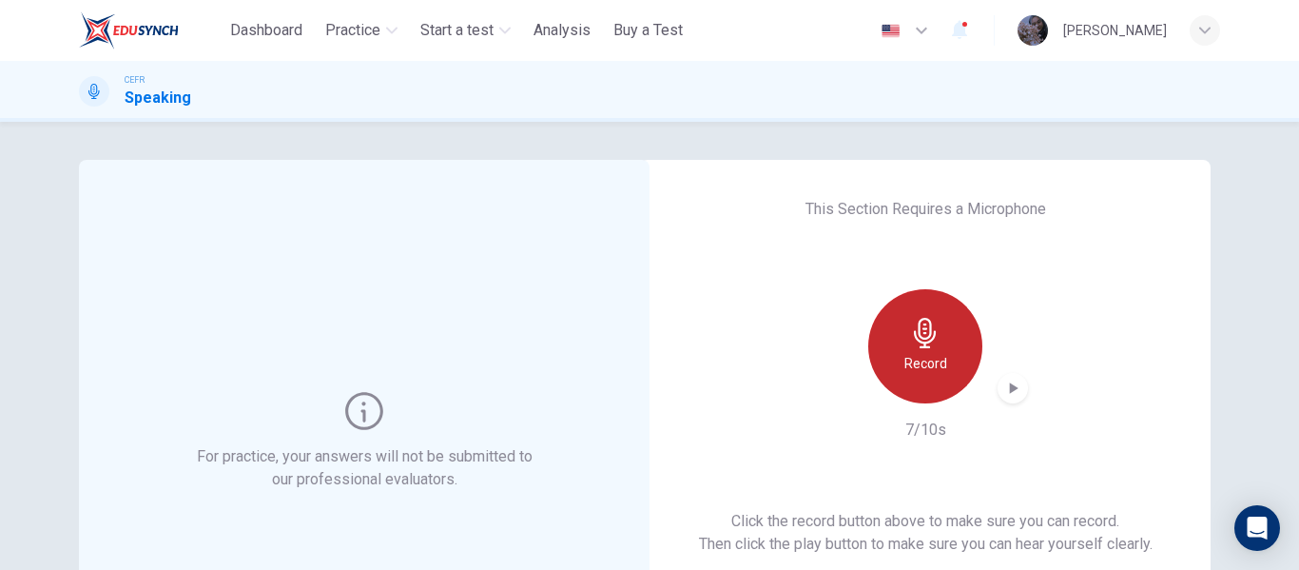
click at [931, 345] on icon "button" at bounding box center [925, 333] width 30 height 30
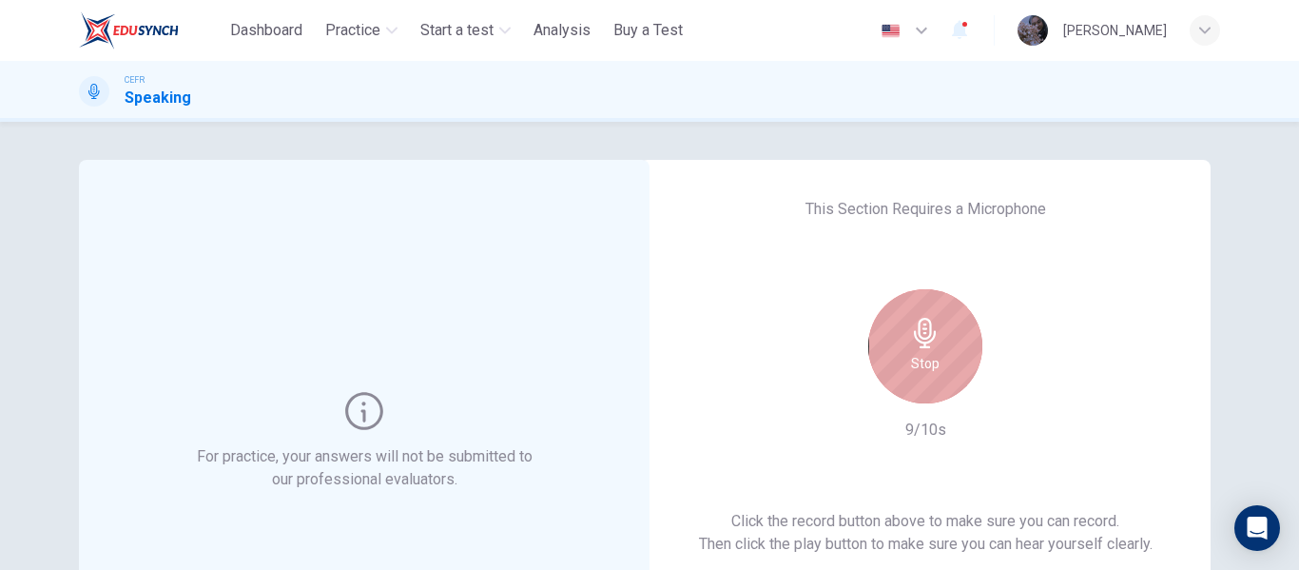
click at [931, 345] on icon "button" at bounding box center [925, 333] width 30 height 30
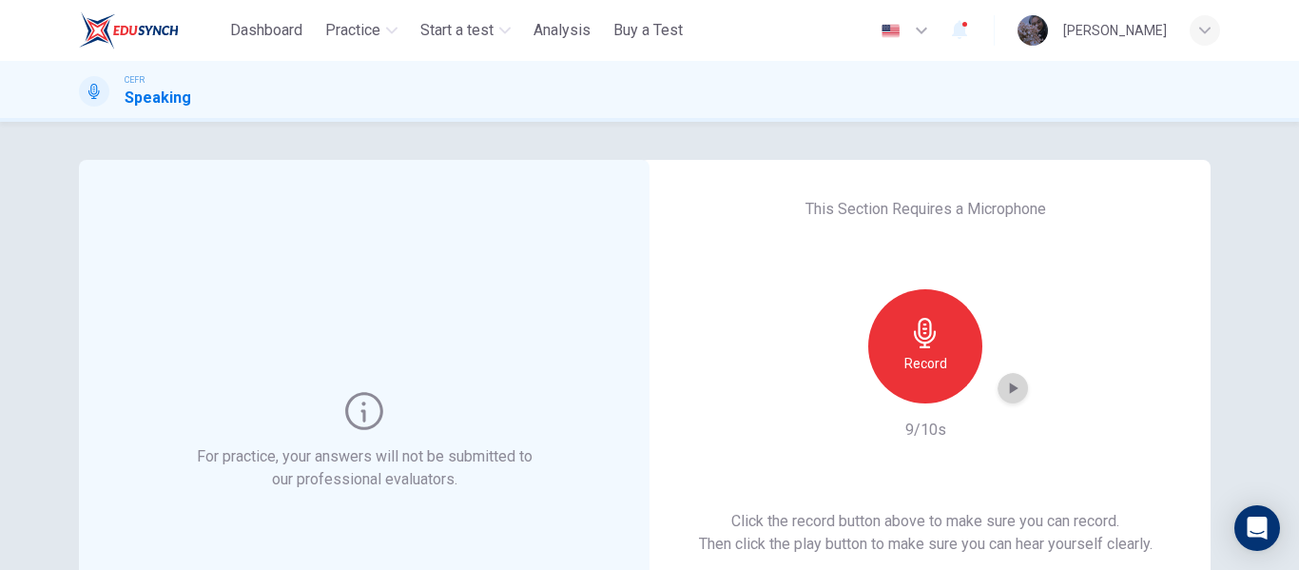
click at [1015, 385] on icon "button" at bounding box center [1012, 388] width 19 height 19
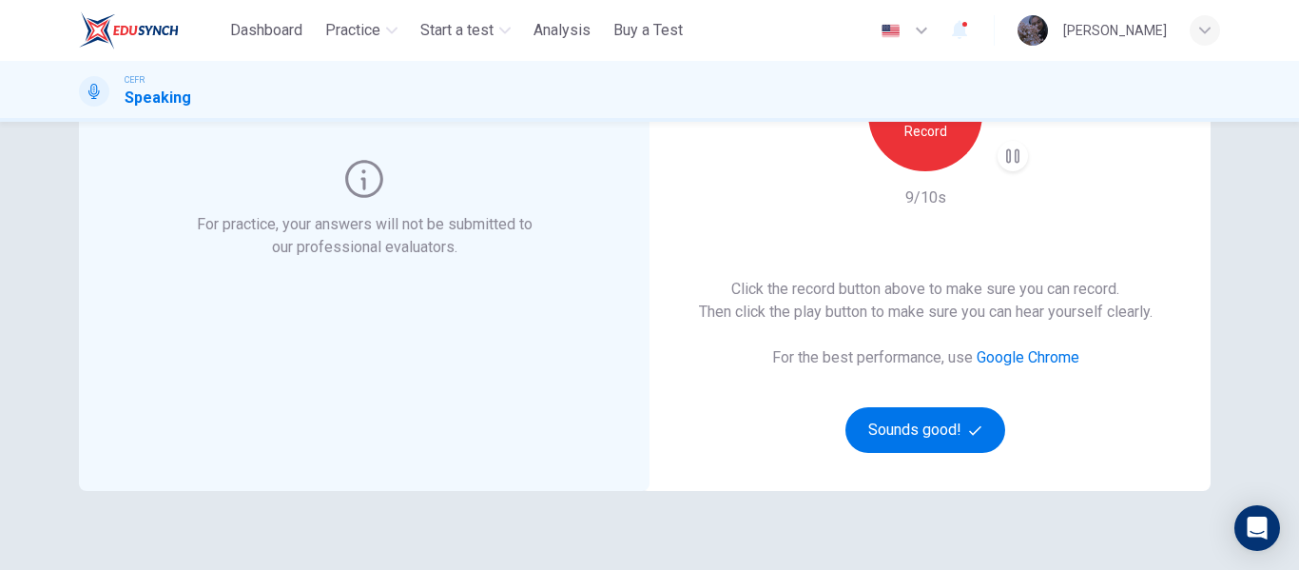
scroll to position [238, 0]
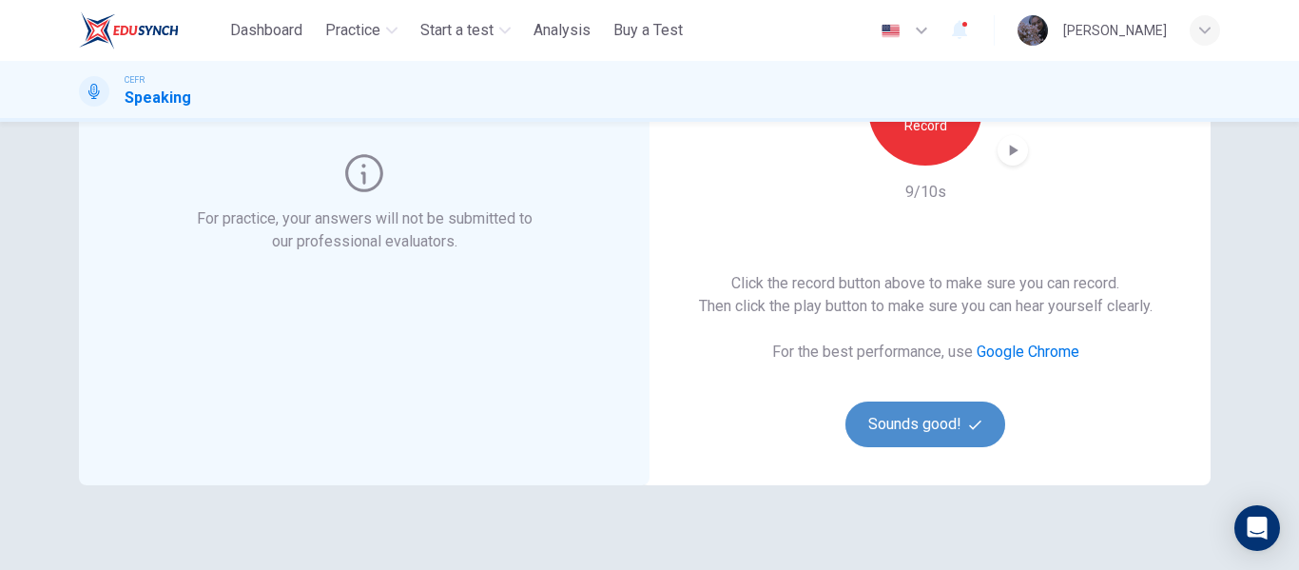
click at [939, 406] on button "Sounds good!" at bounding box center [926, 424] width 160 height 46
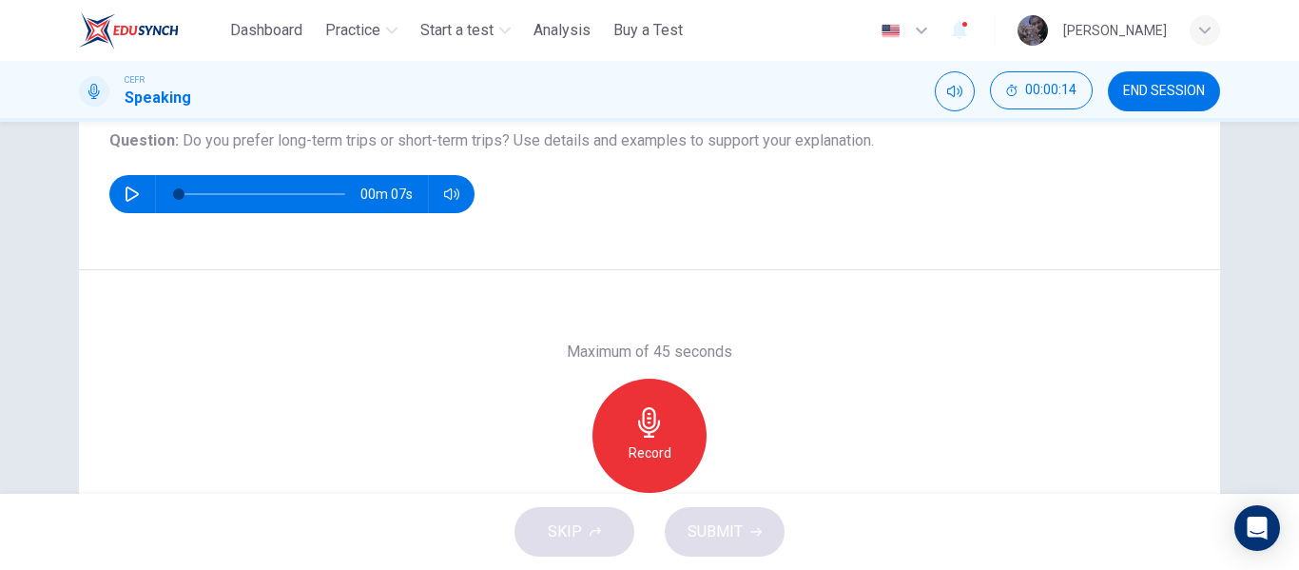
scroll to position [222, 0]
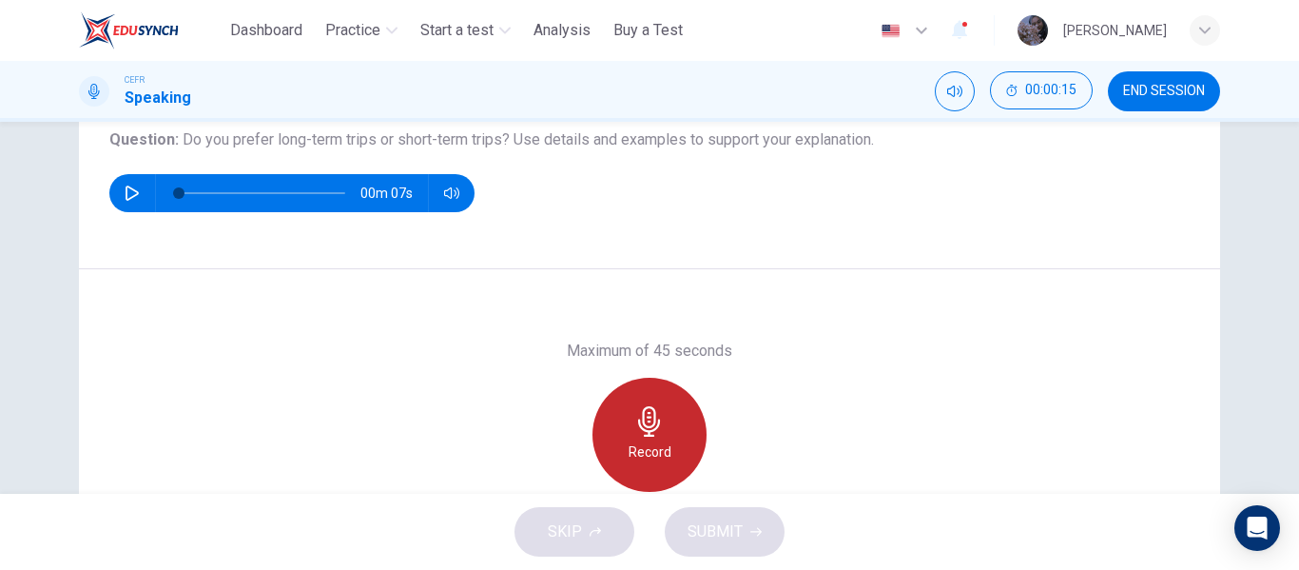
click at [626, 415] on div "Record" at bounding box center [650, 435] width 114 height 114
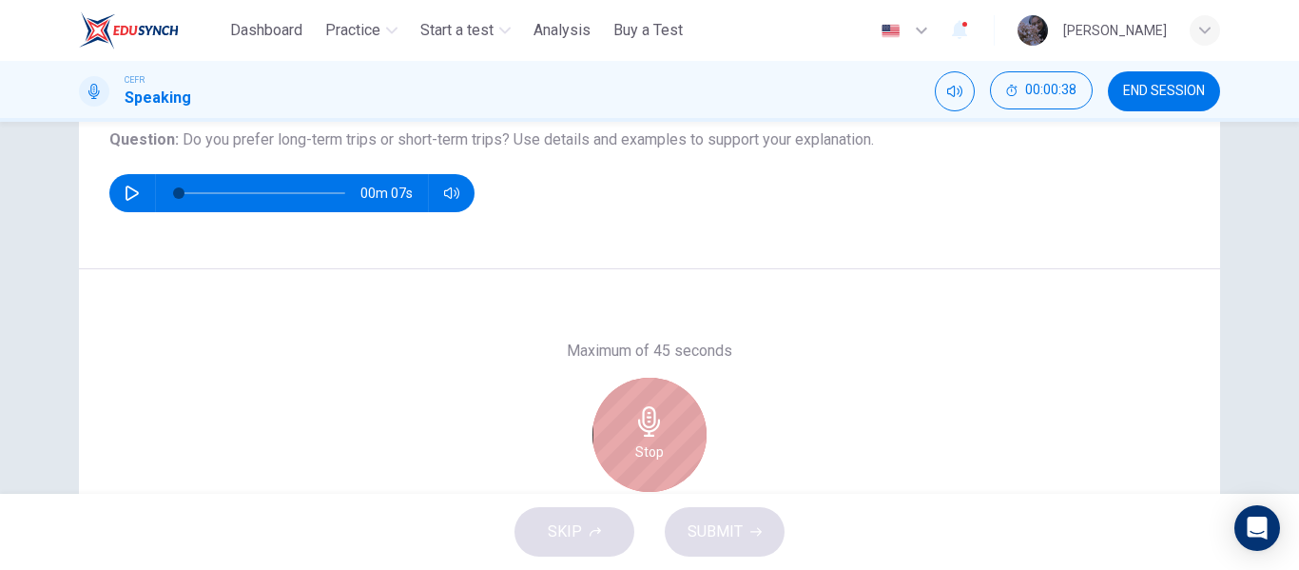
click at [626, 415] on div "Stop" at bounding box center [650, 435] width 114 height 114
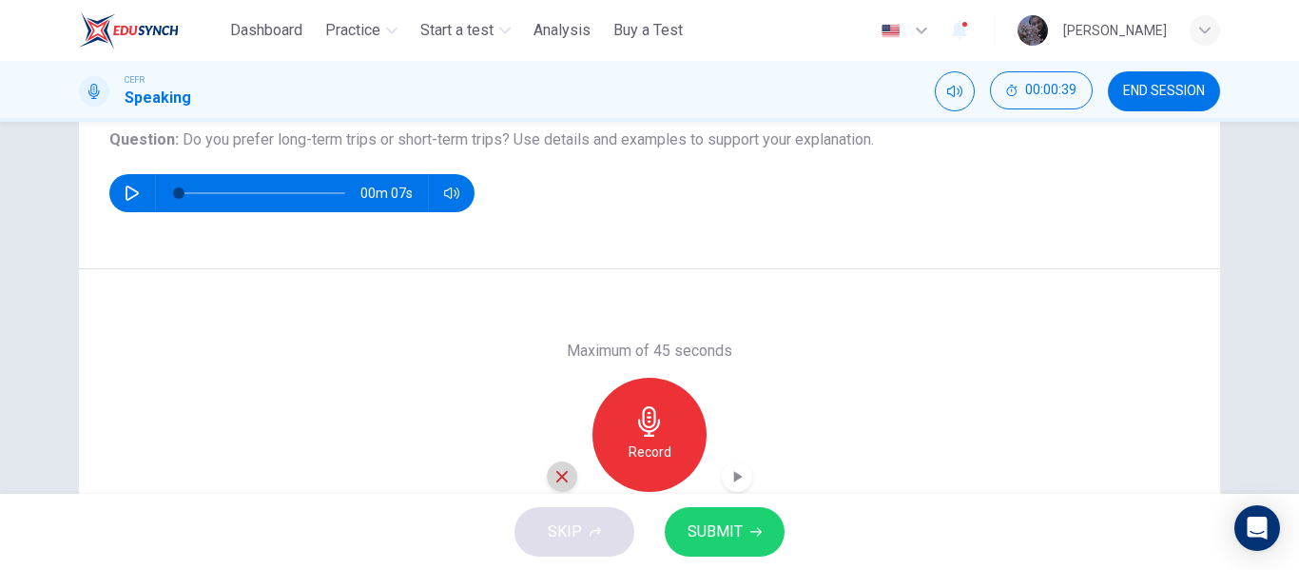
click at [562, 474] on icon "button" at bounding box center [562, 476] width 17 height 17
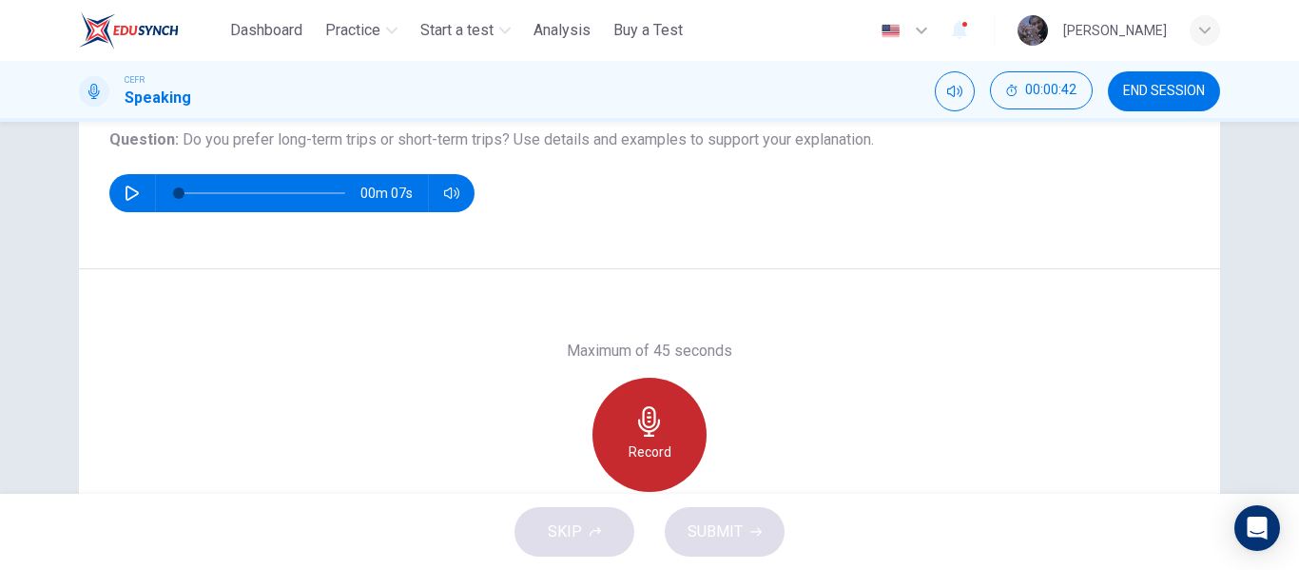
click at [650, 428] on icon "button" at bounding box center [649, 421] width 22 height 30
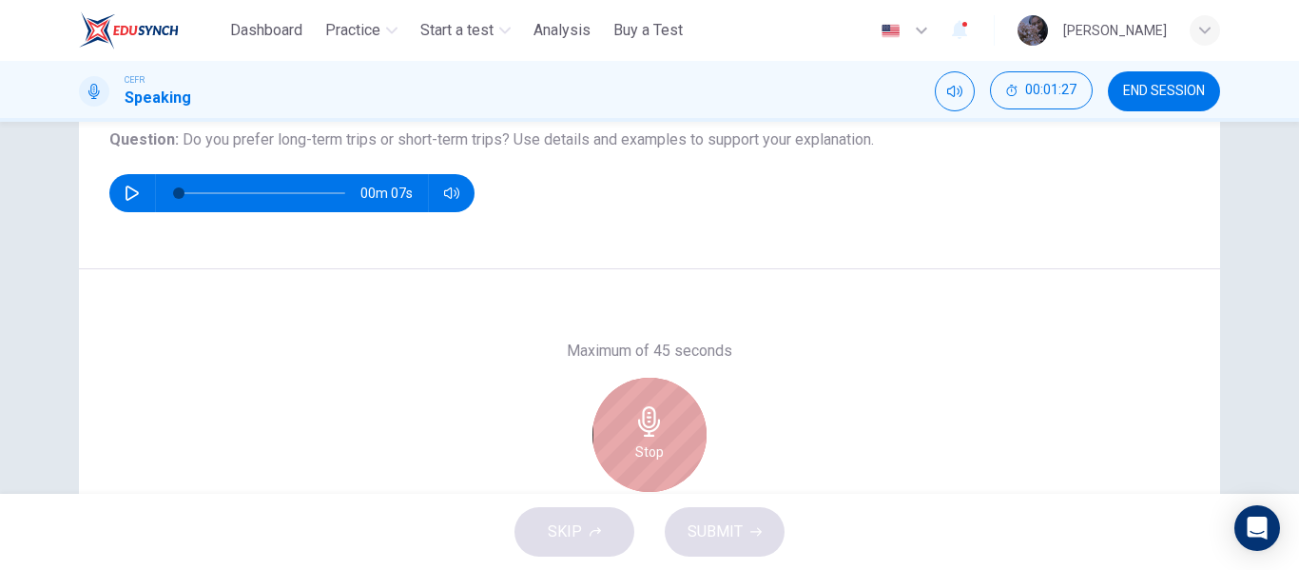
click at [650, 428] on icon "button" at bounding box center [649, 421] width 22 height 30
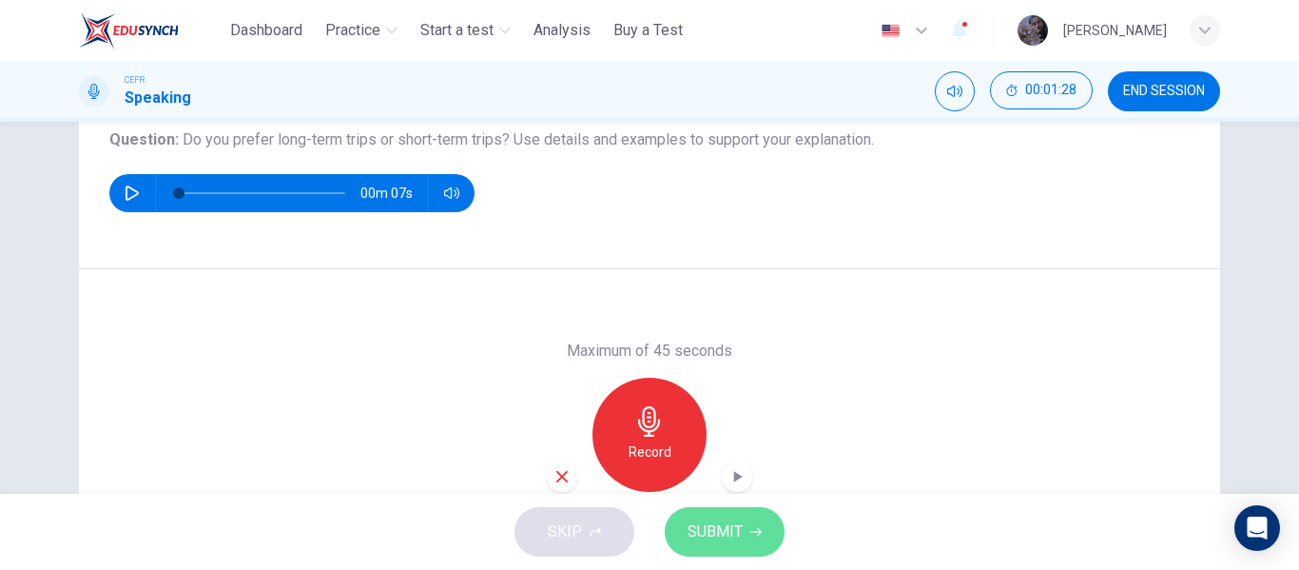
click at [720, 533] on span "SUBMIT" at bounding box center [715, 531] width 55 height 27
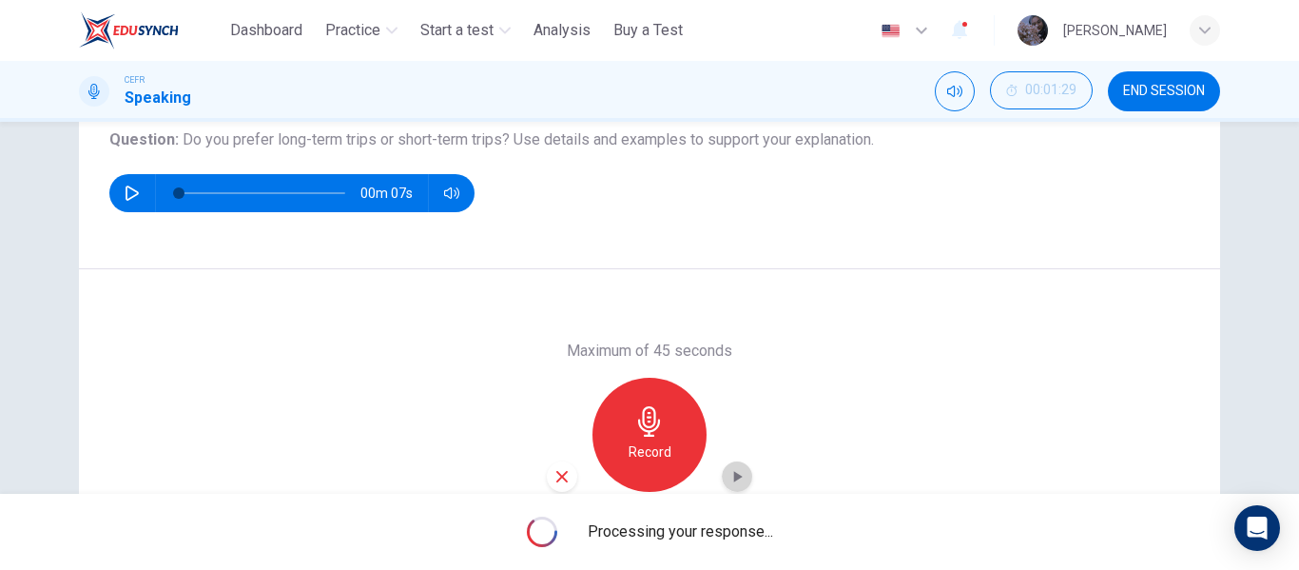
click at [727, 461] on div "button" at bounding box center [737, 476] width 30 height 30
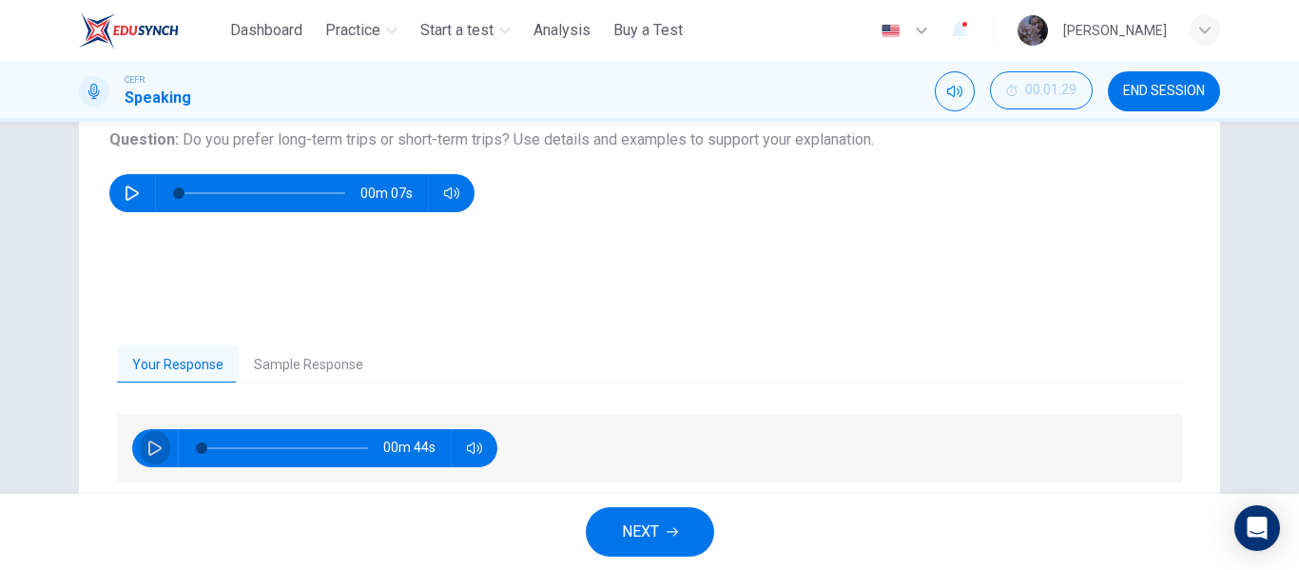
click at [142, 442] on button "button" at bounding box center [155, 448] width 30 height 38
type input "**"
click at [1164, 96] on span "END SESSION" at bounding box center [1164, 91] width 82 height 15
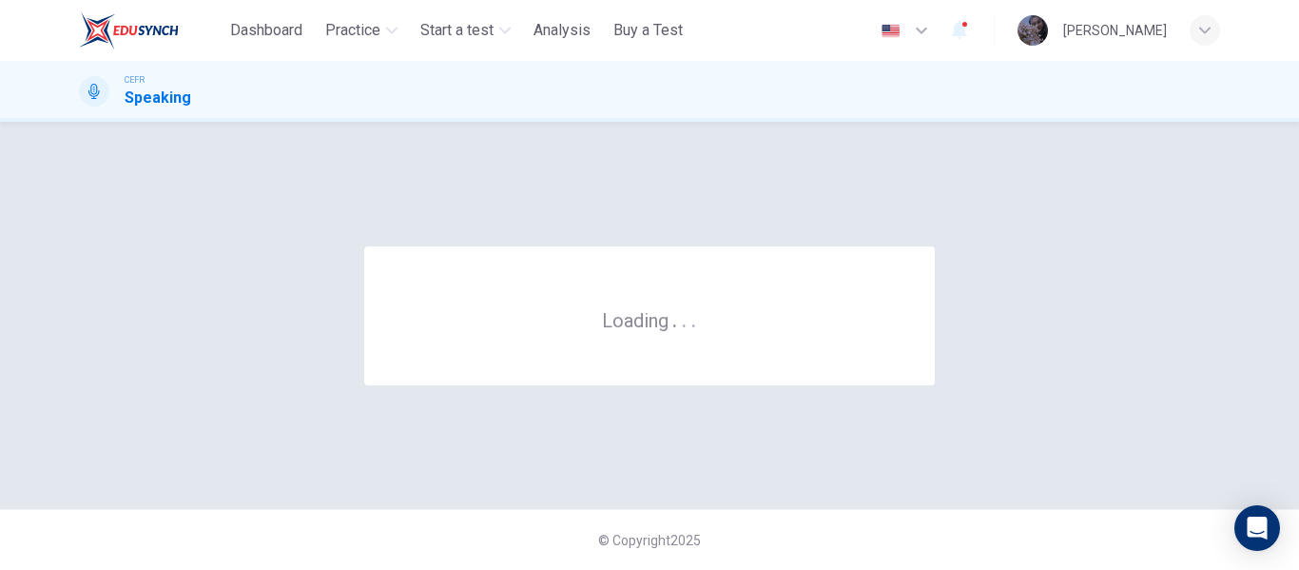
scroll to position [0, 0]
